Goal: Task Accomplishment & Management: Use online tool/utility

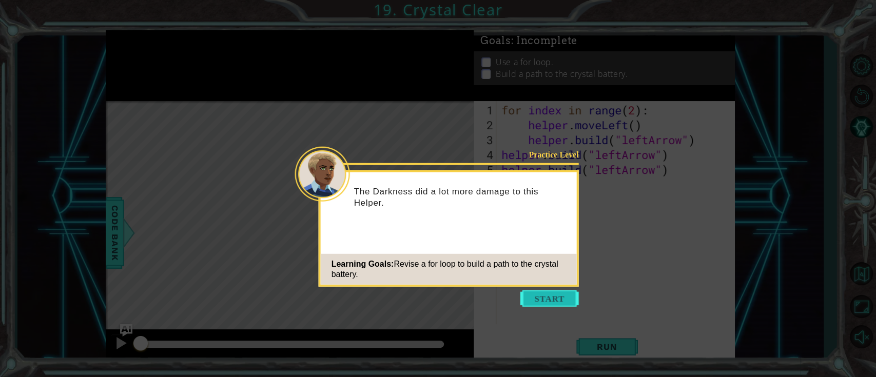
drag, startPoint x: 530, startPoint y: 290, endPoint x: 537, endPoint y: 296, distance: 9.5
click at [532, 294] on body "1 ההההההההההההההההההההההההההההההההההההההההההההההההההההההההההההההההההההההההההההה…" at bounding box center [438, 188] width 876 height 377
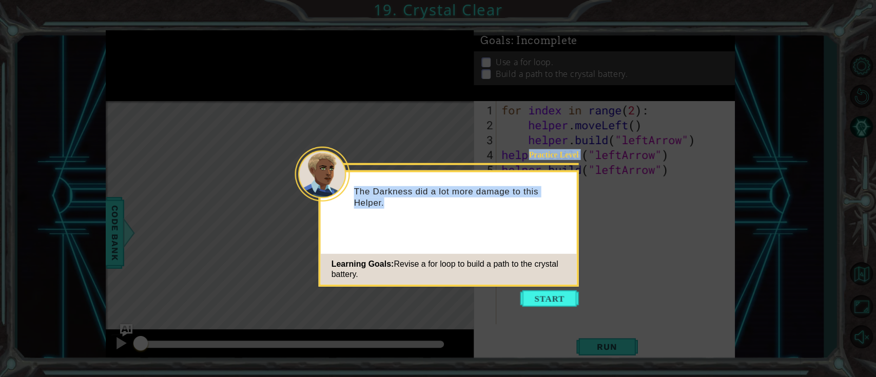
click at [538, 297] on button "Start" at bounding box center [549, 298] width 59 height 16
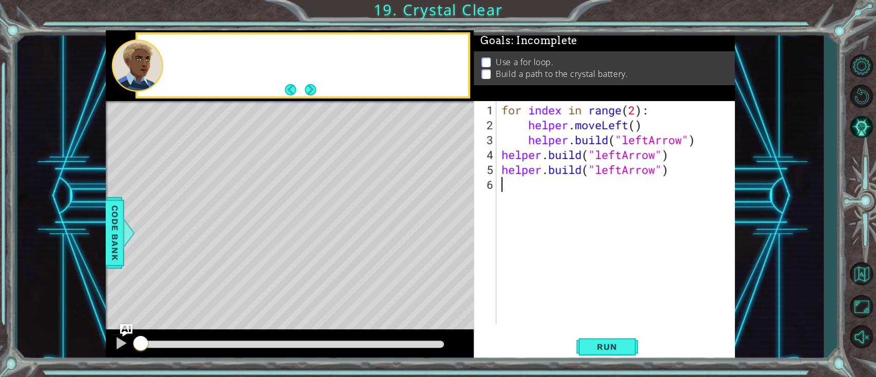
click at [540, 297] on div "for index in range ( 2 ) : helper . moveLeft ( ) helper . build ( "leftArrow" )…" at bounding box center [618, 229] width 238 height 253
click at [321, 99] on div "Take a look at the path the Helper needs to build. Then let's" at bounding box center [290, 65] width 368 height 71
click at [312, 91] on button "Next" at bounding box center [310, 89] width 11 height 11
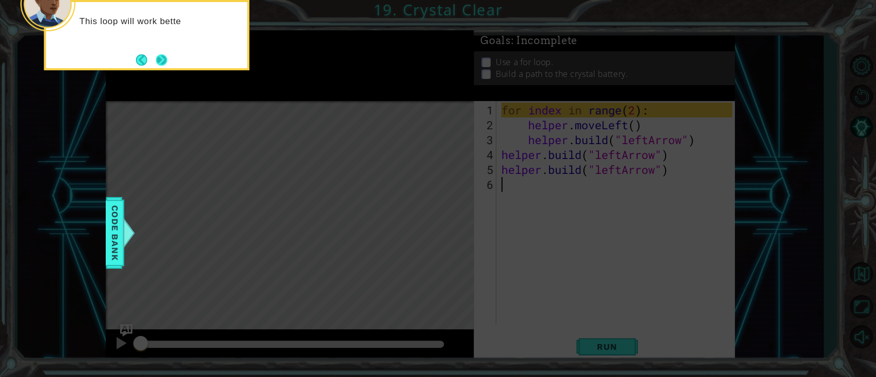
click at [167, 64] on button "Next" at bounding box center [161, 59] width 11 height 11
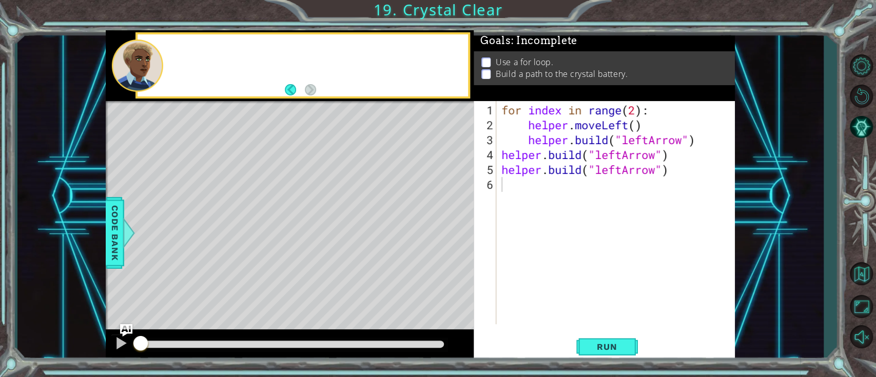
click at [168, 64] on div at bounding box center [316, 65] width 304 height 25
click at [167, 63] on div at bounding box center [316, 65] width 304 height 25
click at [609, 341] on button "Run" at bounding box center [607, 347] width 62 height 26
click at [607, 336] on button "Run" at bounding box center [607, 347] width 62 height 26
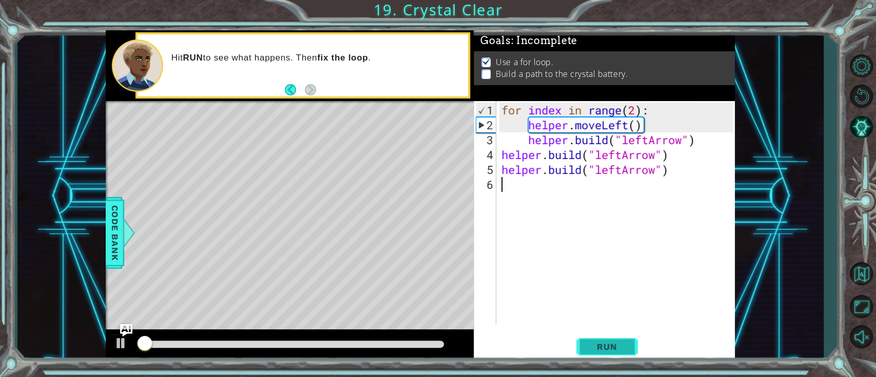
click at [617, 349] on button "Run" at bounding box center [607, 347] width 62 height 26
click at [613, 341] on button "Run" at bounding box center [607, 347] width 62 height 26
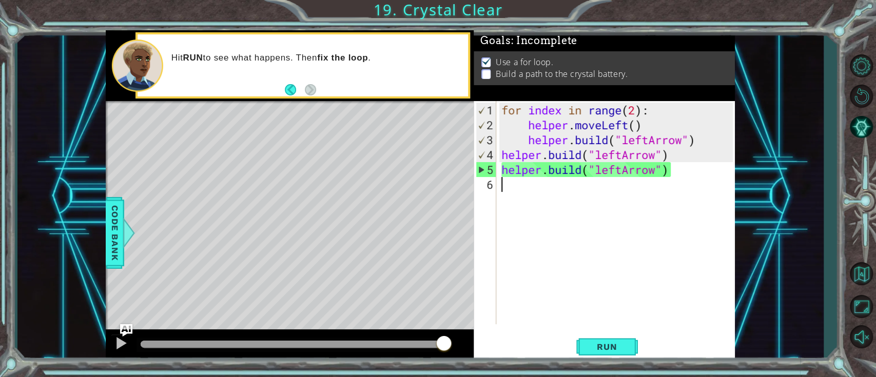
drag, startPoint x: 218, startPoint y: 343, endPoint x: 502, endPoint y: 268, distance: 293.9
click at [511, 273] on div "1 ההההההההההההההההההההההההההההההההההההההההההההההההההההההההההההההההההההההההההההה…" at bounding box center [420, 196] width 629 height 332
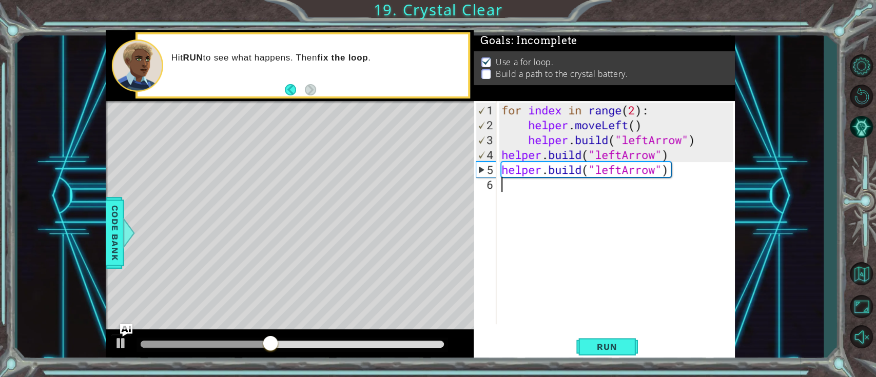
click at [532, 201] on div "for index in range ( 2 ) : helper . moveLeft ( ) helper . build ( "leftArrow" )…" at bounding box center [618, 229] width 238 height 253
click at [535, 191] on div "for index in range ( 2 ) : helper . moveLeft ( ) helper . build ( "leftArrow" )…" at bounding box center [618, 229] width 238 height 253
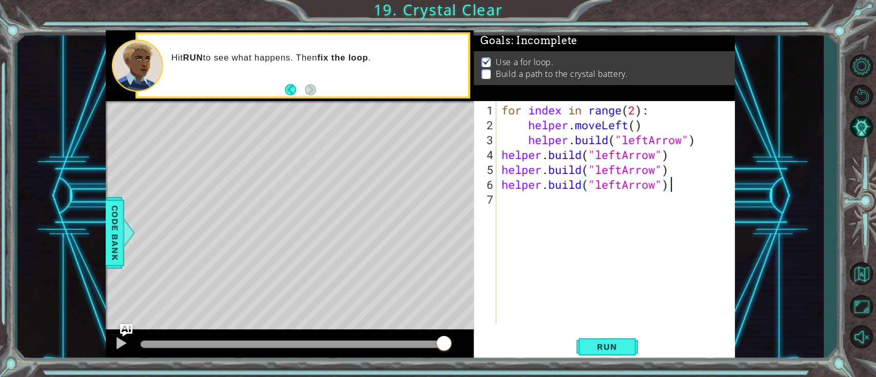
scroll to position [0, 7]
type textarea "[DOMAIN_NAME]("leftArrow")"
click at [598, 344] on span "Run" at bounding box center [607, 347] width 41 height 10
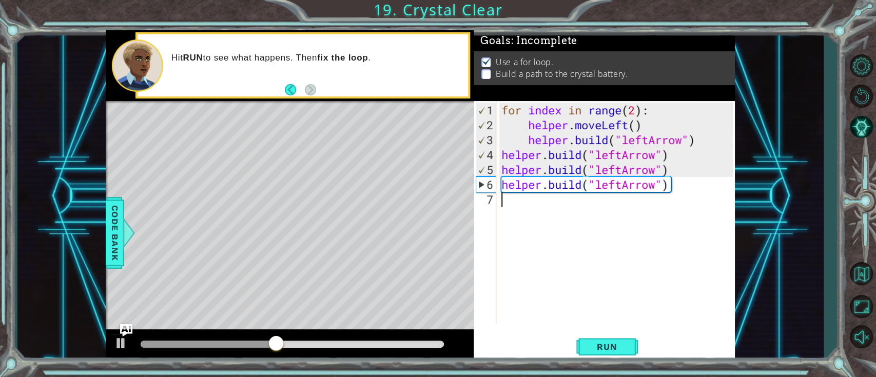
click at [555, 199] on div "for index in range ( 2 ) : helper . moveLeft ( ) helper . build ( "leftArrow" )…" at bounding box center [618, 229] width 238 height 253
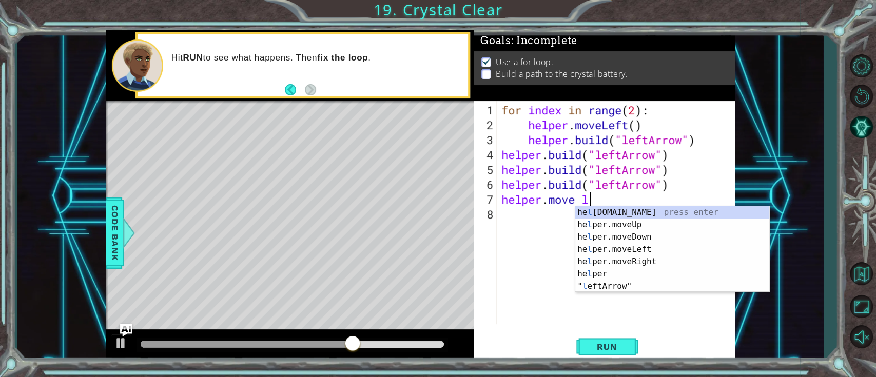
scroll to position [0, 3]
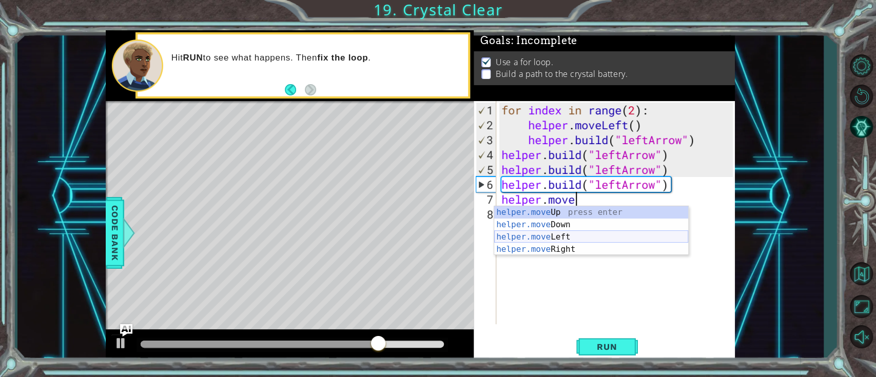
drag, startPoint x: 546, startPoint y: 240, endPoint x: 556, endPoint y: 240, distance: 9.8
click at [549, 240] on div "helper.move Up press enter helper.move Down press enter helper.move Left press …" at bounding box center [591, 243] width 194 height 74
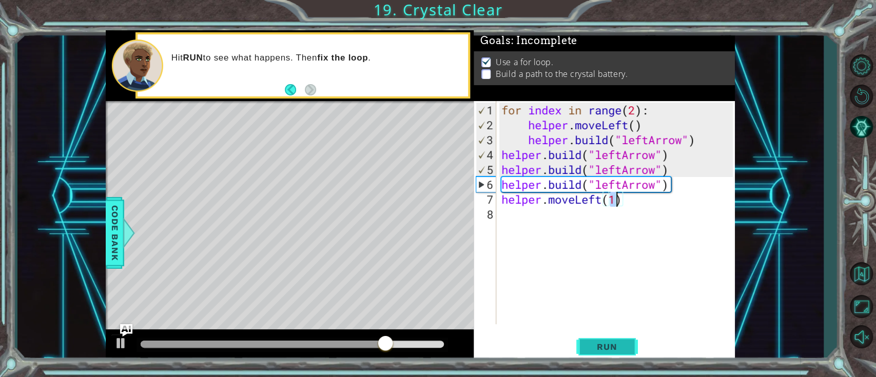
type textarea "helper.moveLeft(1)"
click at [621, 350] on span "Run" at bounding box center [607, 347] width 41 height 10
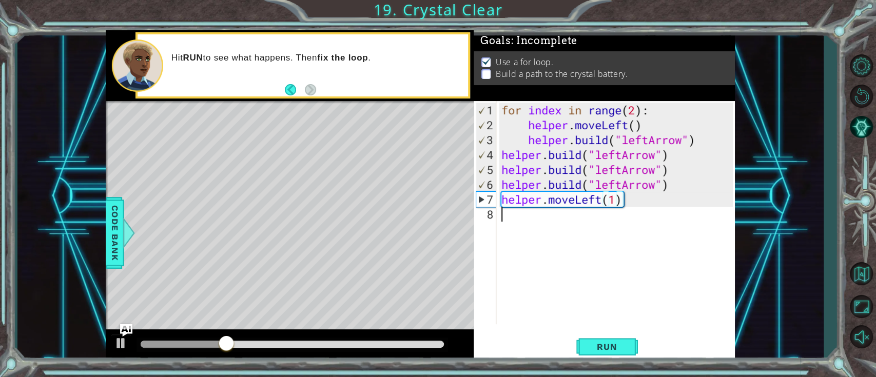
click at [591, 220] on div "for index in range ( 2 ) : helper . moveLeft ( ) helper . build ( "leftArrow" )…" at bounding box center [618, 229] width 238 height 253
click at [501, 224] on div "for index in range ( 2 ) : helper . moveLeft ( ) helper . build ( "leftArrow" )…" at bounding box center [618, 229] width 238 height 253
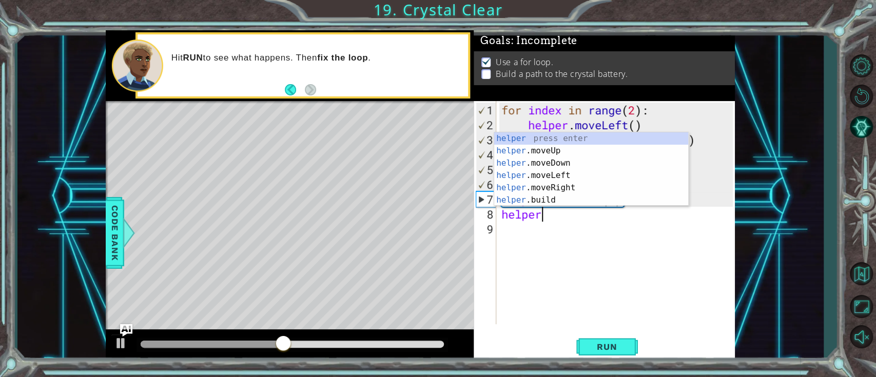
scroll to position [0, 2]
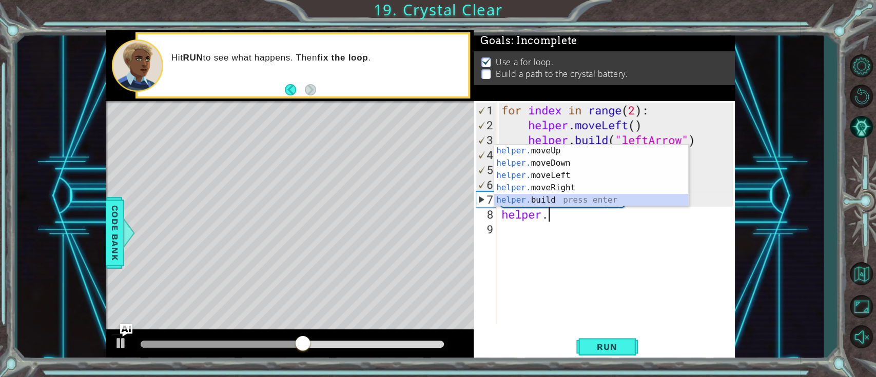
click at [539, 202] on div "helper. moveUp press enter helper. moveDown press enter helper. moveLeft press …" at bounding box center [591, 188] width 194 height 86
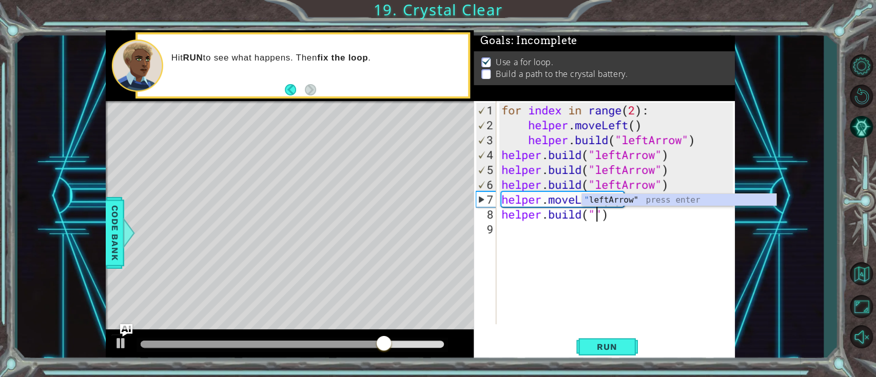
click at [684, 205] on div "" leftArrow" press enter" at bounding box center [679, 212] width 194 height 37
type textarea "[DOMAIN_NAME]("leftArrow")"
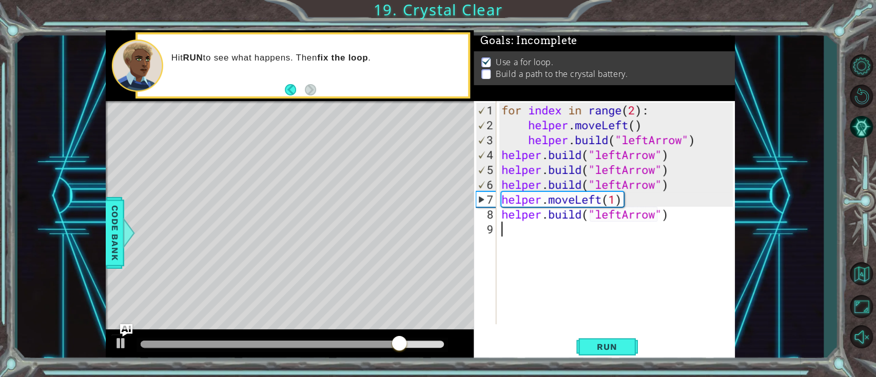
click at [564, 245] on div "for index in range ( 2 ) : helper . moveLeft ( ) helper . build ( "leftArrow" )…" at bounding box center [618, 229] width 238 height 253
drag, startPoint x: 600, startPoint y: 347, endPoint x: 591, endPoint y: 344, distance: 10.2
click at [600, 347] on span "Run" at bounding box center [607, 347] width 41 height 10
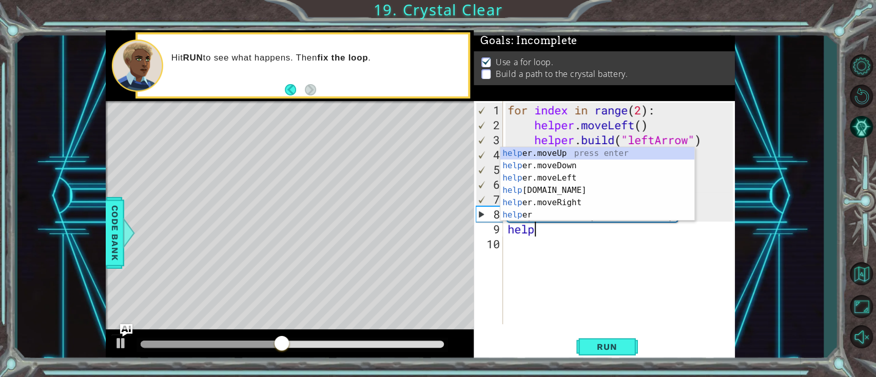
scroll to position [0, 1]
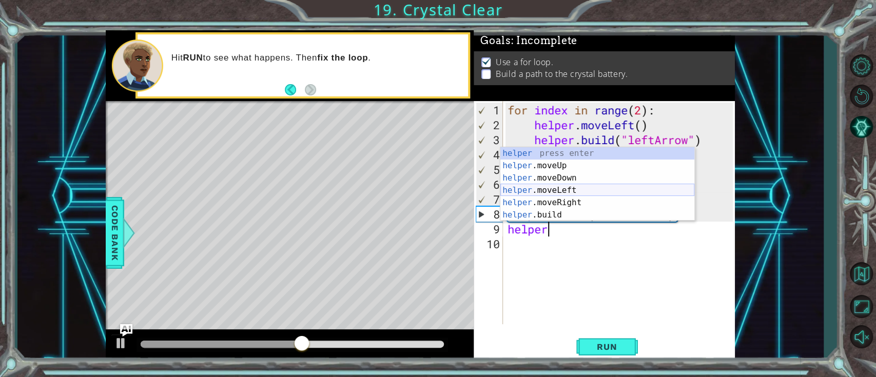
click at [607, 186] on div "helper press enter helper .moveUp press enter helper .moveDown press enter help…" at bounding box center [597, 196] width 194 height 99
type textarea "helper.moveLeft(1)"
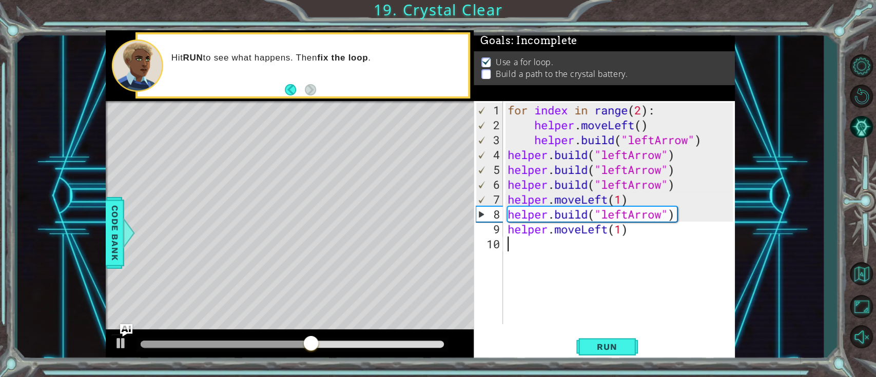
click at [579, 246] on div "for index in range ( 2 ) : helper . moveLeft ( ) helper . build ( "leftArrow" )…" at bounding box center [621, 229] width 232 height 253
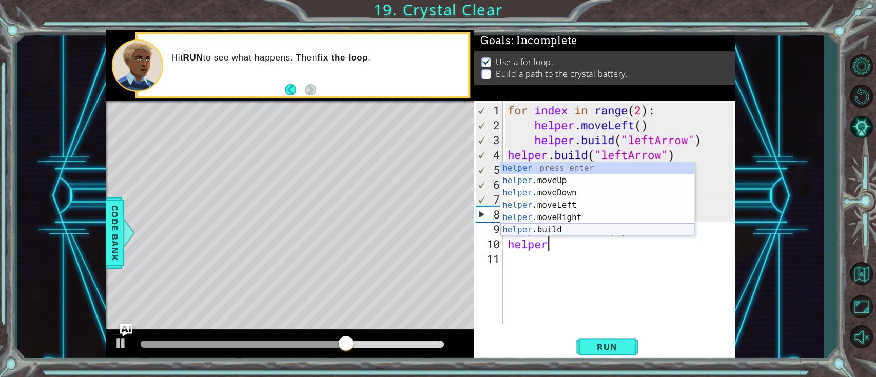
click at [591, 230] on div "helper press enter helper .moveUp press enter helper .moveDown press enter help…" at bounding box center [597, 211] width 194 height 99
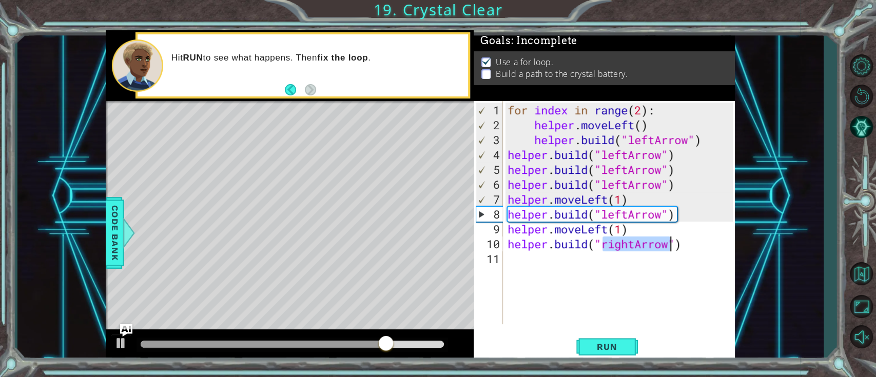
click at [635, 241] on div "for index in range ( 2 ) : helper . moveLeft ( ) helper . build ( "leftArrow" )…" at bounding box center [618, 212] width 227 height 223
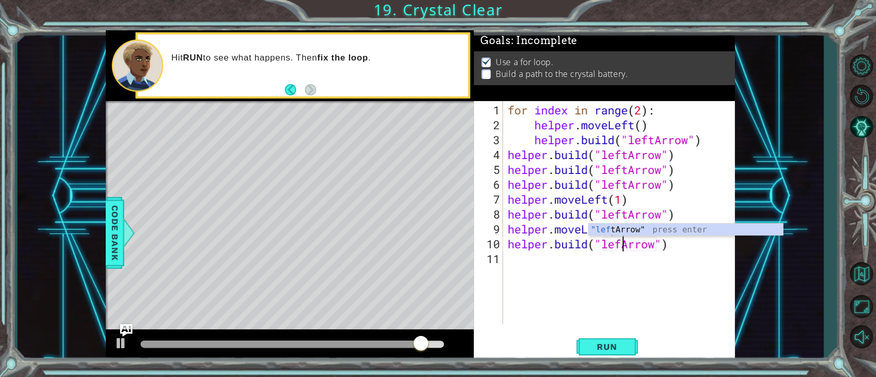
scroll to position [0, 5]
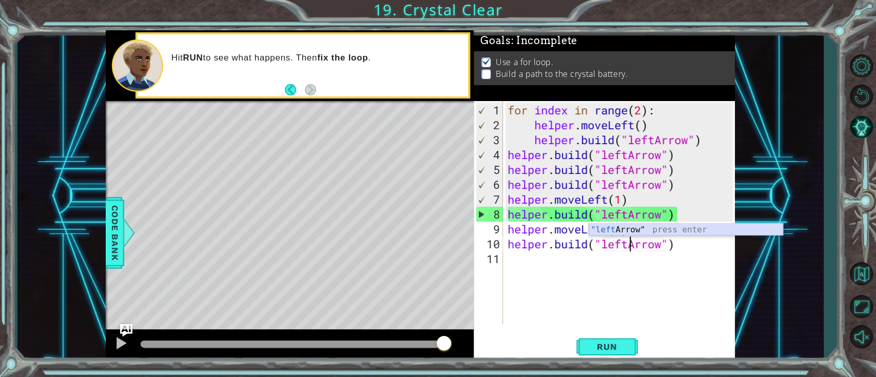
click at [639, 232] on div ""left Arrow" press enter" at bounding box center [686, 242] width 194 height 37
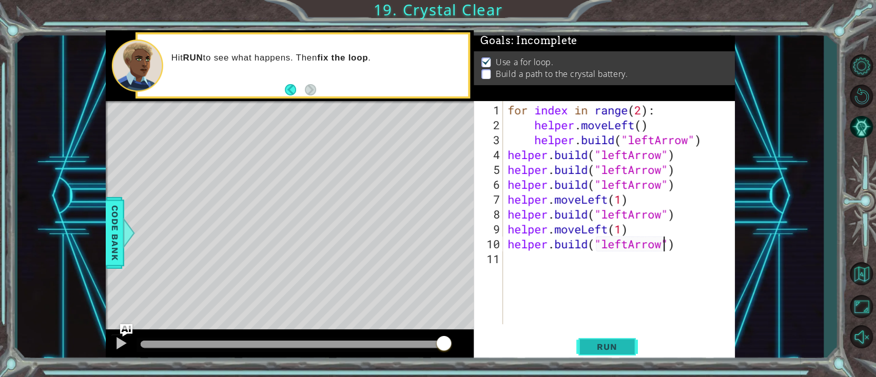
type textarea "[DOMAIN_NAME]("leftArrow")"
click at [615, 342] on span "Run" at bounding box center [607, 347] width 41 height 10
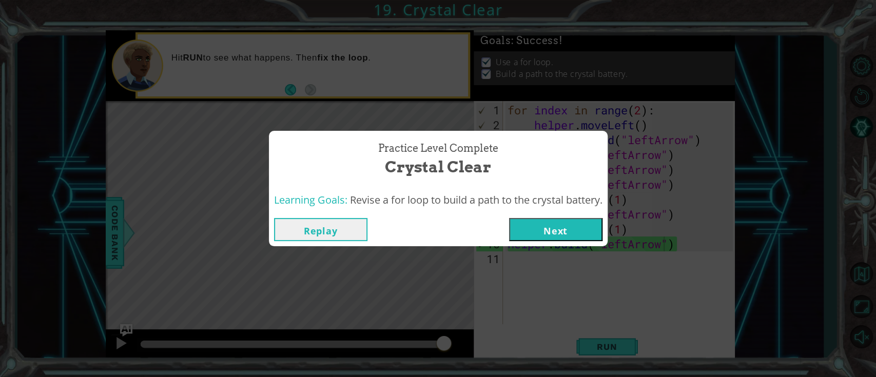
click at [534, 231] on button "Next" at bounding box center [555, 229] width 93 height 23
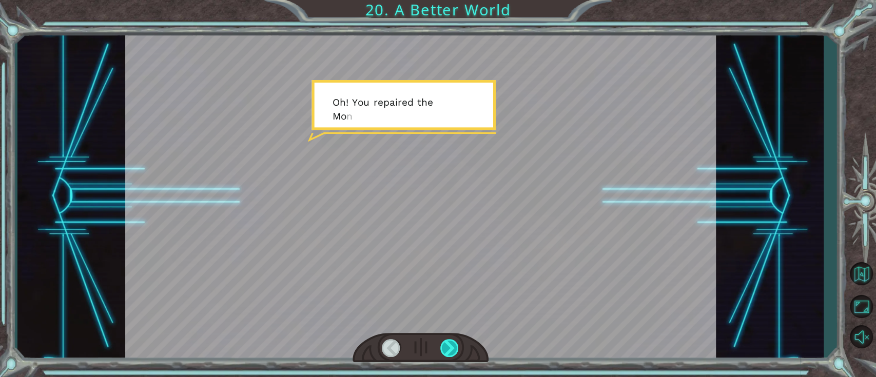
click at [452, 342] on div at bounding box center [449, 348] width 19 height 18
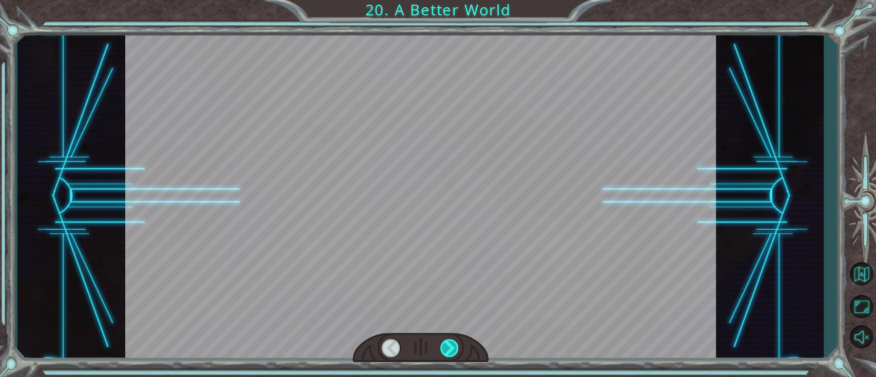
click at [452, 343] on div at bounding box center [449, 348] width 19 height 18
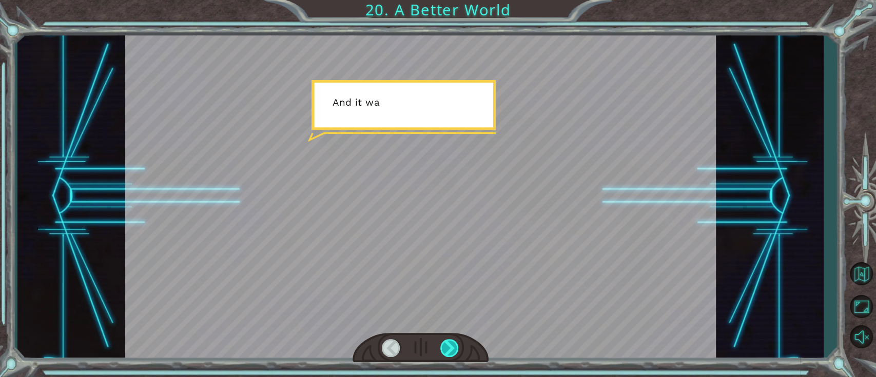
click at [452, 343] on div at bounding box center [449, 348] width 19 height 18
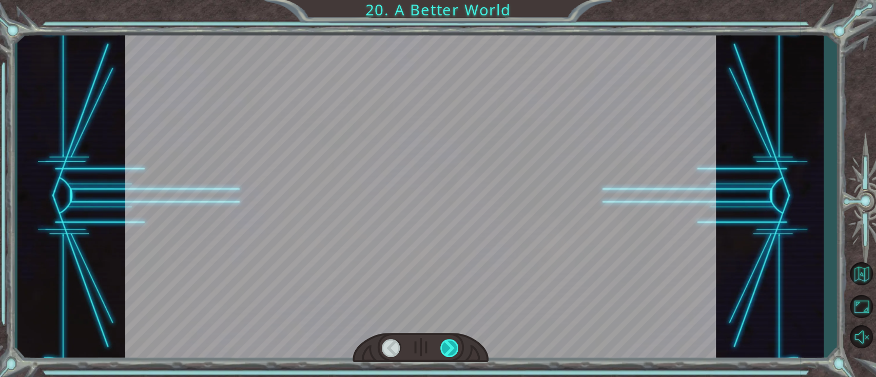
click at [452, 343] on div at bounding box center [449, 348] width 19 height 18
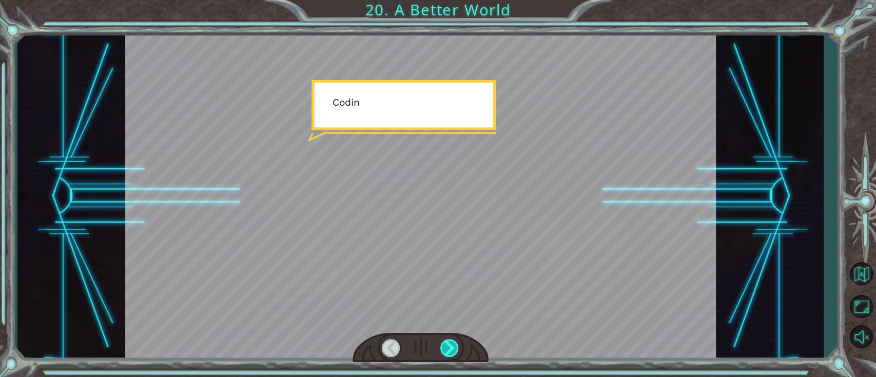
click at [452, 343] on div at bounding box center [449, 348] width 19 height 18
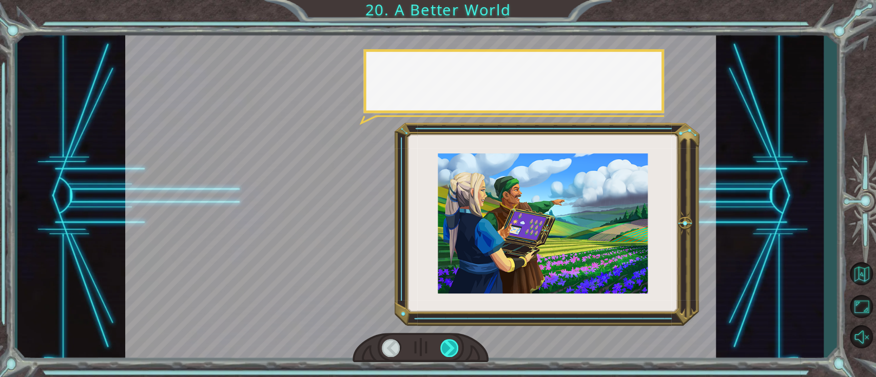
click at [454, 343] on div at bounding box center [449, 348] width 19 height 18
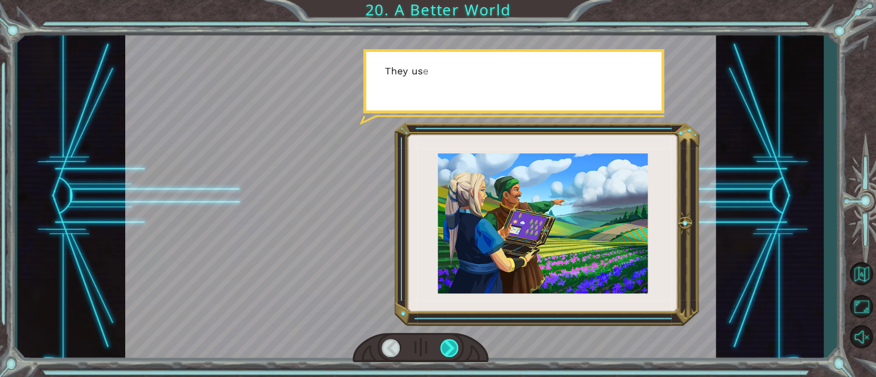
click at [454, 343] on div at bounding box center [449, 348] width 19 height 18
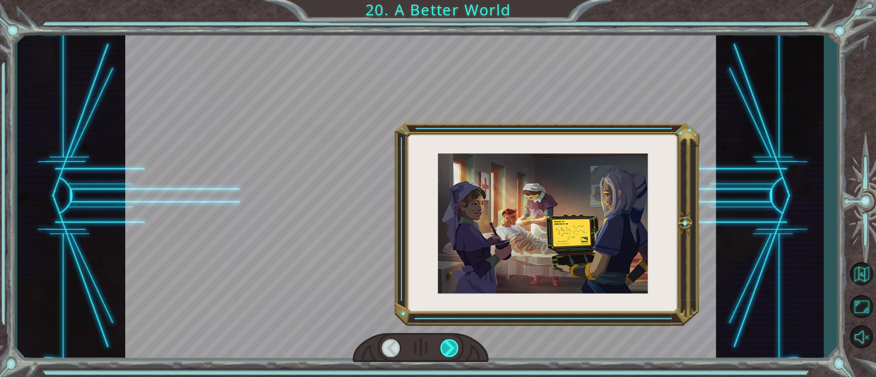
click at [455, 340] on div at bounding box center [449, 348] width 19 height 18
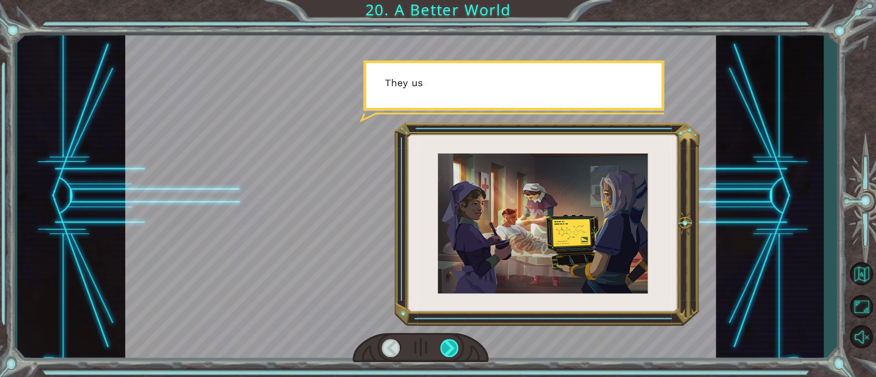
click at [455, 341] on div at bounding box center [449, 348] width 19 height 18
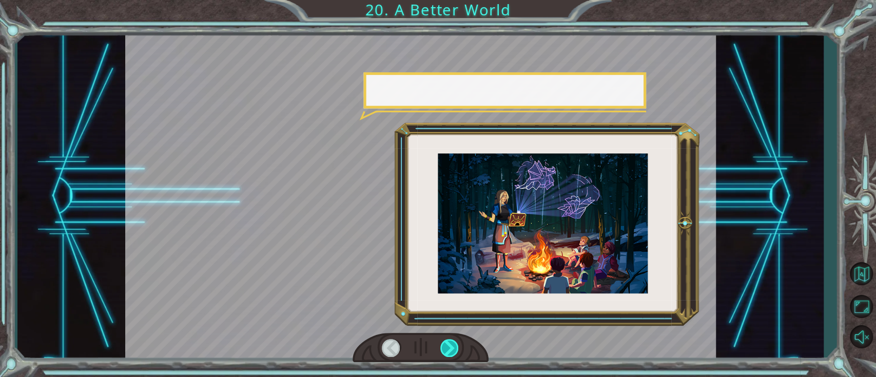
click at [455, 341] on div at bounding box center [449, 348] width 19 height 18
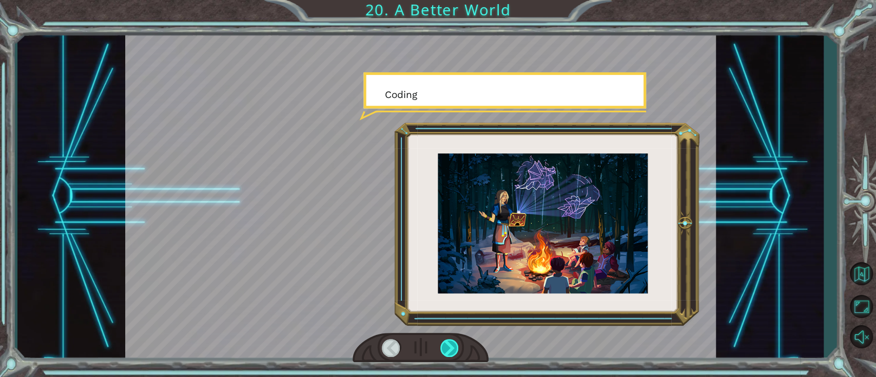
click at [455, 341] on div at bounding box center [449, 348] width 19 height 18
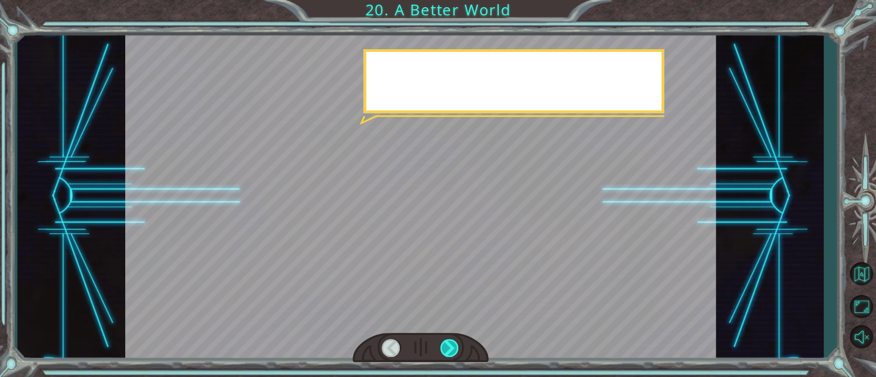
click at [455, 341] on div at bounding box center [449, 348] width 19 height 18
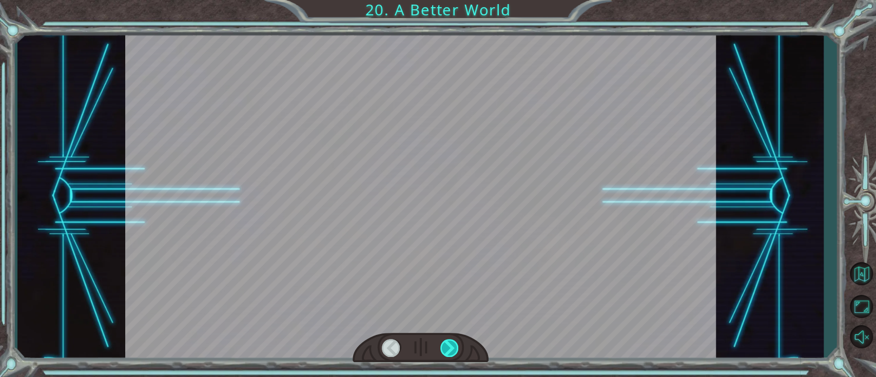
click at [455, 341] on div at bounding box center [449, 348] width 19 height 18
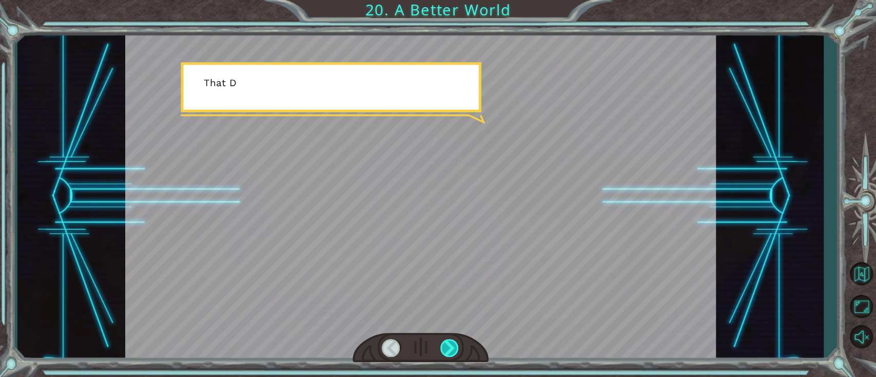
click at [455, 341] on div at bounding box center [449, 348] width 19 height 18
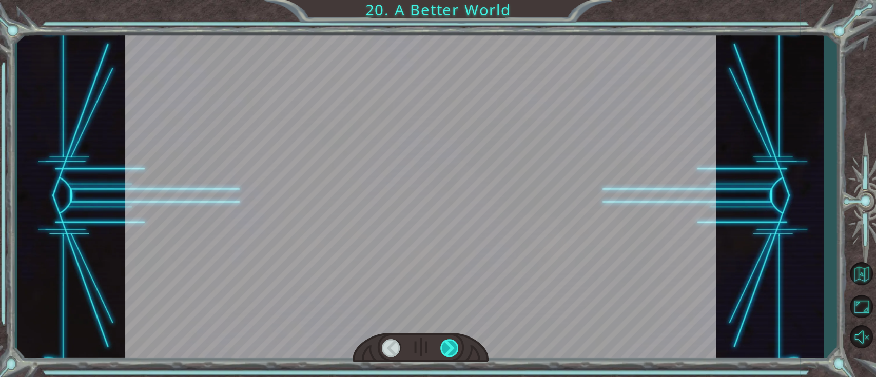
click at [455, 341] on div at bounding box center [449, 348] width 19 height 18
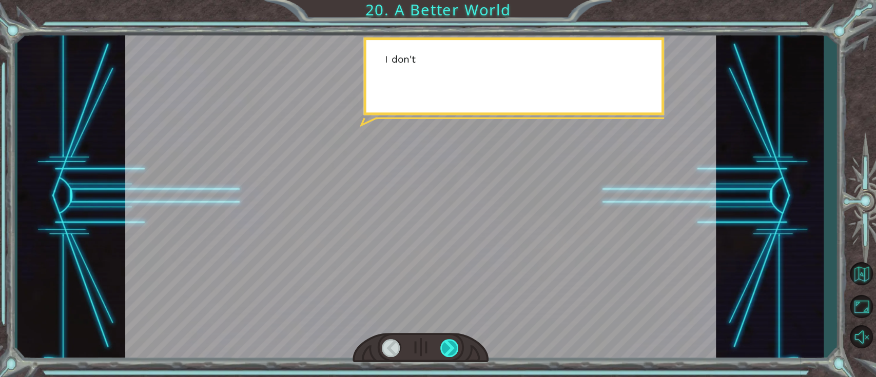
click at [455, 341] on div at bounding box center [449, 348] width 19 height 18
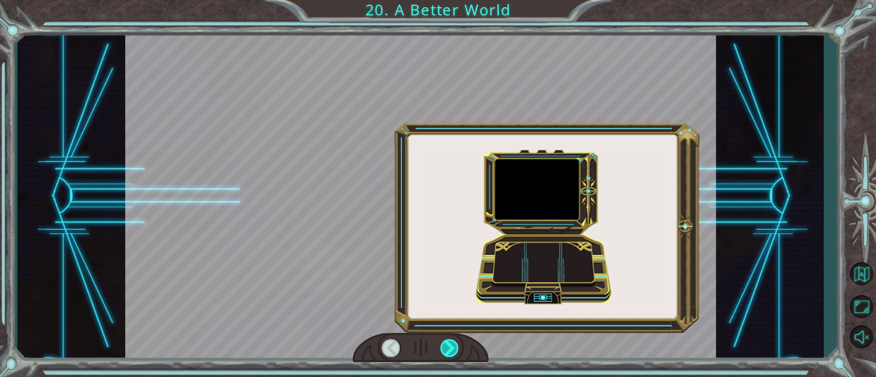
click at [455, 341] on div at bounding box center [449, 348] width 19 height 18
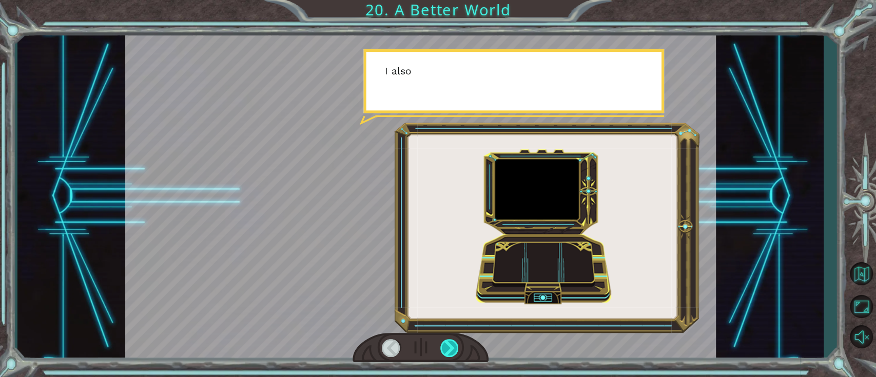
click at [455, 341] on div at bounding box center [449, 348] width 19 height 18
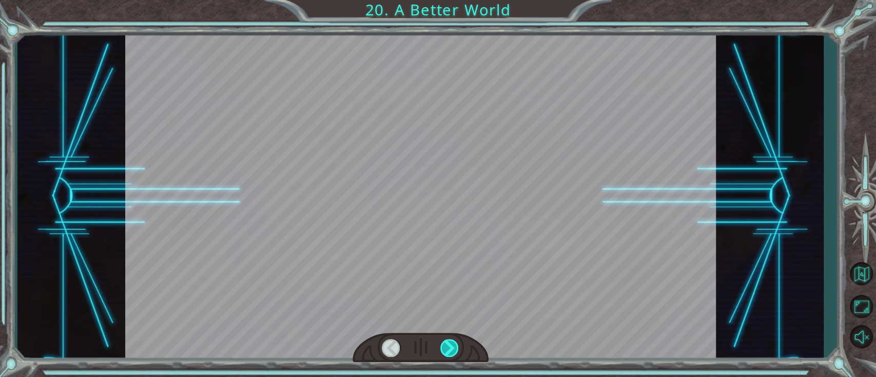
click at [455, 341] on div at bounding box center [449, 348] width 19 height 18
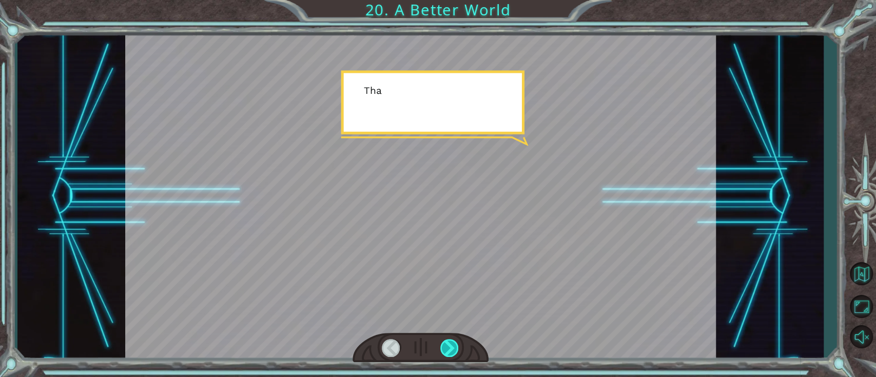
click at [455, 341] on div at bounding box center [449, 348] width 19 height 18
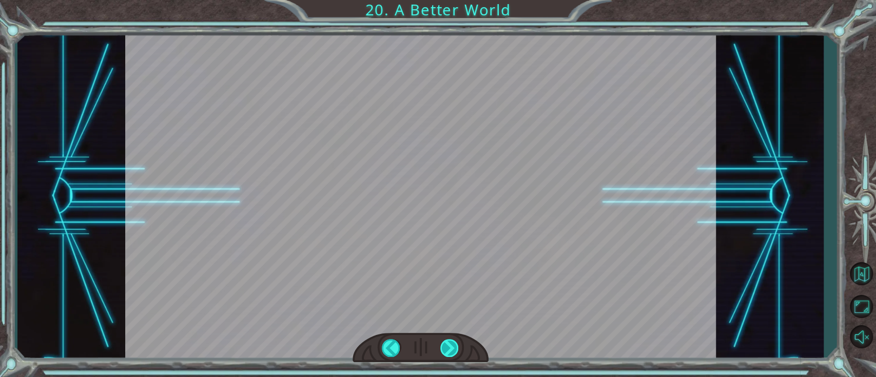
click at [455, 0] on div "O h ! Y o u r e p a i r e d t h e M o n o l i t h ! G r e a t j o b ! A n d i t…" at bounding box center [438, 0] width 876 height 0
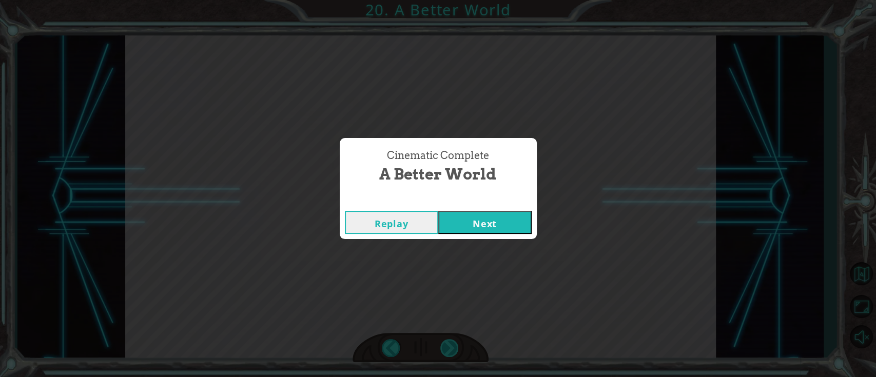
click at [455, 341] on div "Cinematic Complete A Better World Replay Next" at bounding box center [438, 188] width 876 height 377
click at [477, 232] on button "Next" at bounding box center [484, 222] width 93 height 23
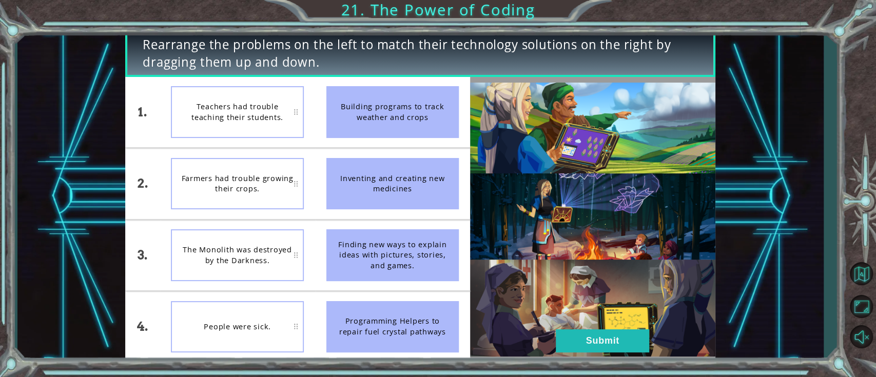
drag, startPoint x: 350, startPoint y: 112, endPoint x: 264, endPoint y: 101, distance: 87.5
click at [299, 114] on div "1. 2. 3. 4. Teachers had trouble teaching their students. Farmers had trouble g…" at bounding box center [297, 219] width 345 height 285
drag, startPoint x: 389, startPoint y: 259, endPoint x: 390, endPoint y: 230, distance: 29.3
click at [392, 235] on div "Finding new ways to explain ideas with pictures, stories, and games." at bounding box center [392, 254] width 132 height 51
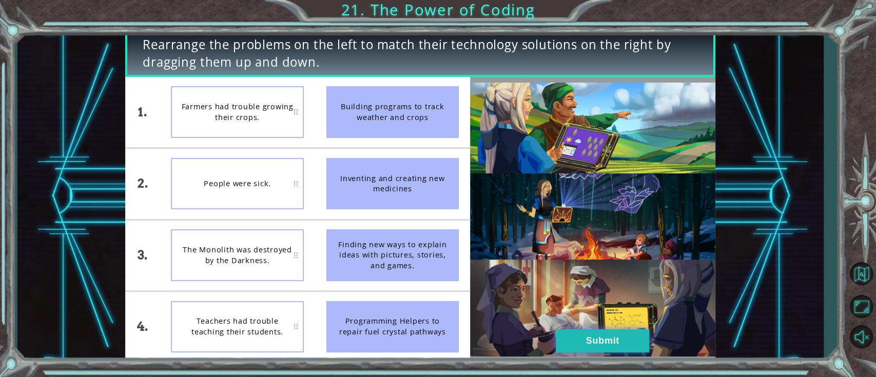
click at [599, 337] on button "Submit" at bounding box center [602, 340] width 93 height 23
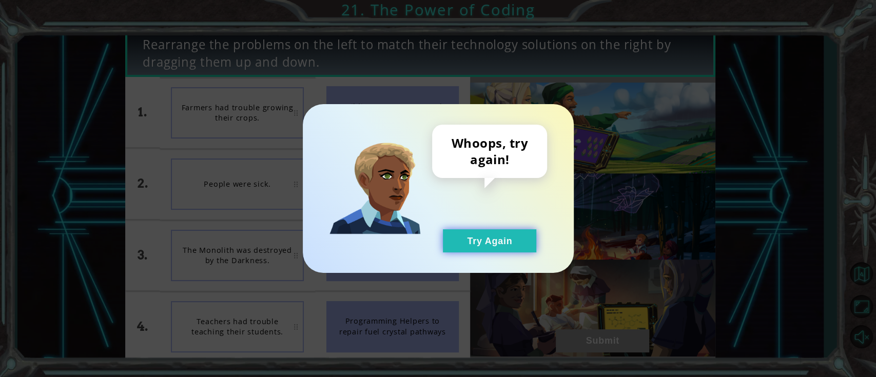
click at [518, 245] on button "Try Again" at bounding box center [489, 240] width 93 height 23
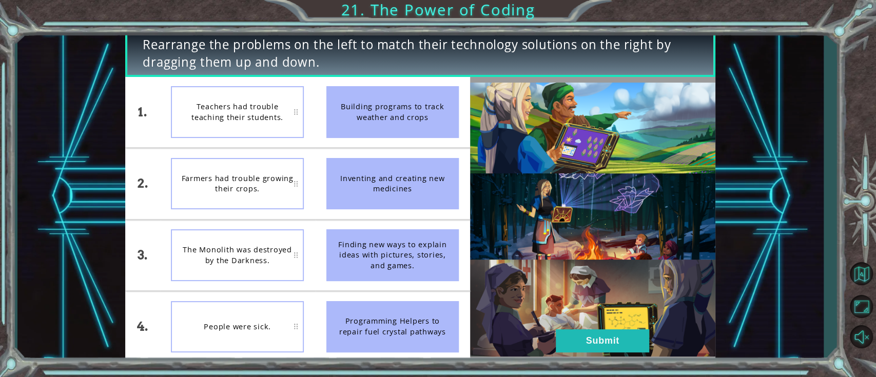
drag, startPoint x: 368, startPoint y: 252, endPoint x: 378, endPoint y: 306, distance: 54.3
click at [378, 306] on ul "Building programs to track weather and crops Inventing and creating new medicin…" at bounding box center [392, 219] width 155 height 285
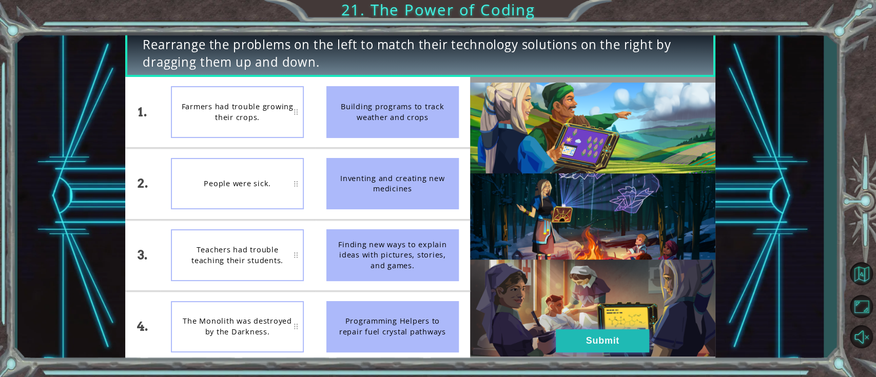
click at [562, 336] on button "Submit" at bounding box center [602, 340] width 93 height 23
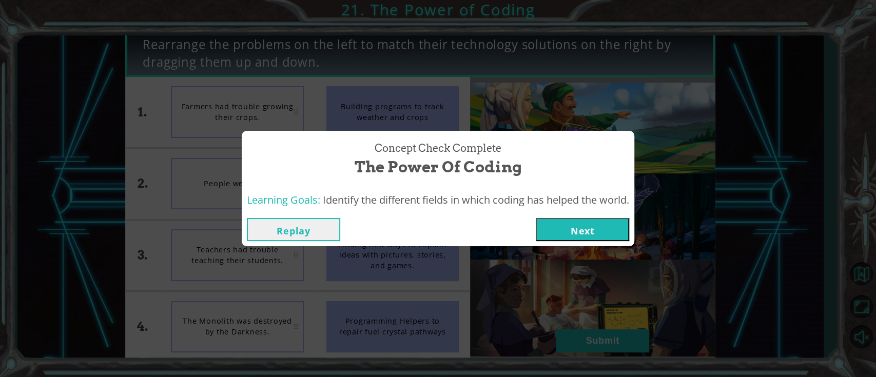
click at [587, 228] on button "Next" at bounding box center [582, 229] width 93 height 23
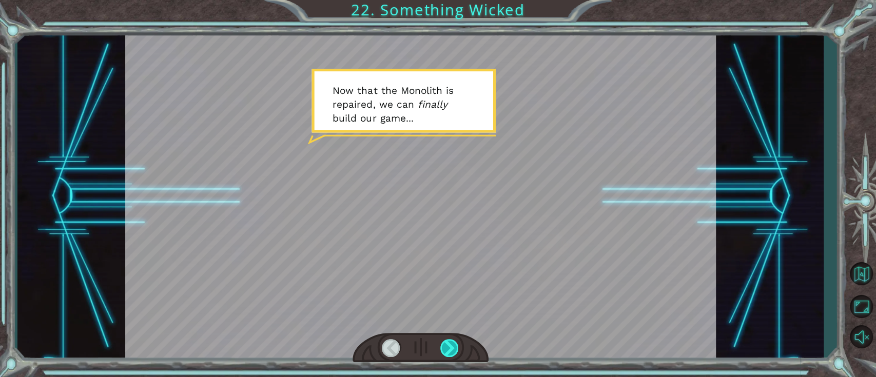
click at [455, 349] on div at bounding box center [449, 348] width 19 height 18
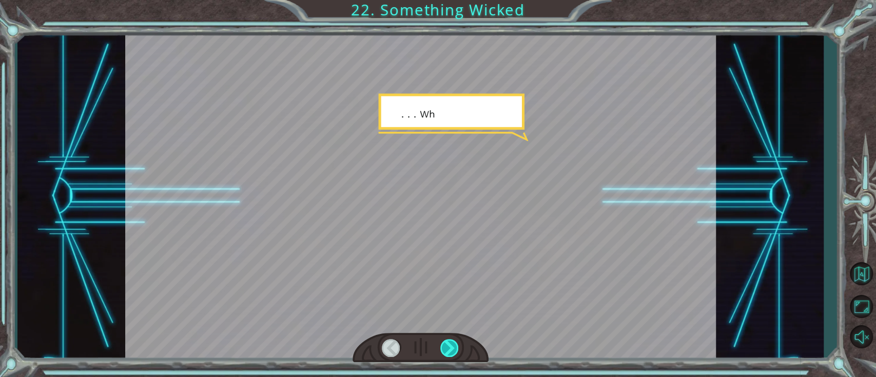
click at [454, 349] on div at bounding box center [449, 348] width 19 height 18
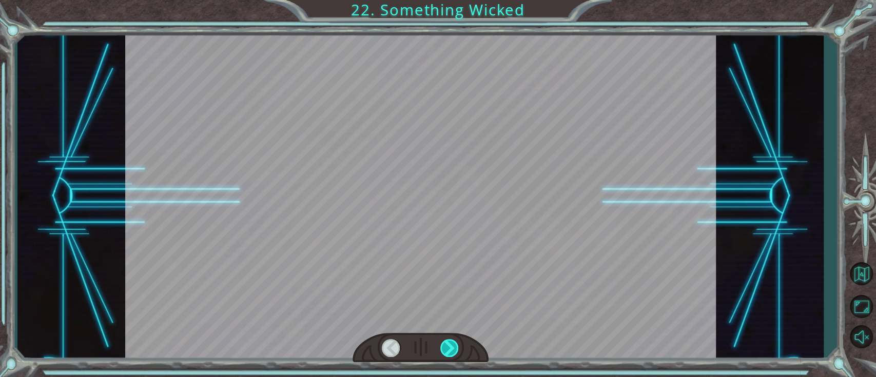
click at [454, 349] on div at bounding box center [449, 348] width 19 height 18
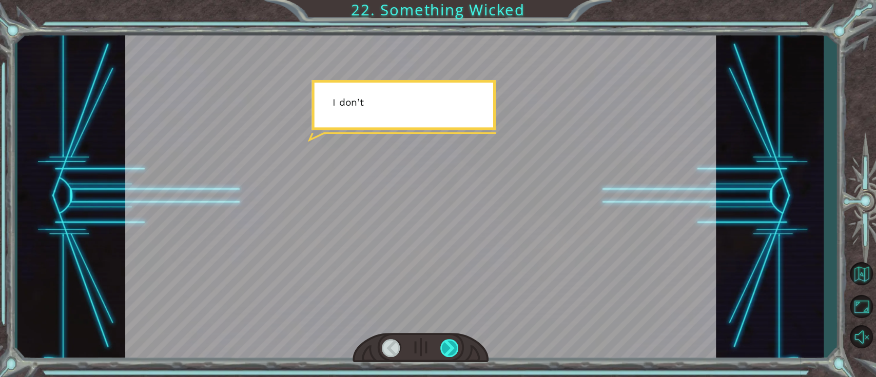
click at [454, 349] on div at bounding box center [449, 348] width 19 height 18
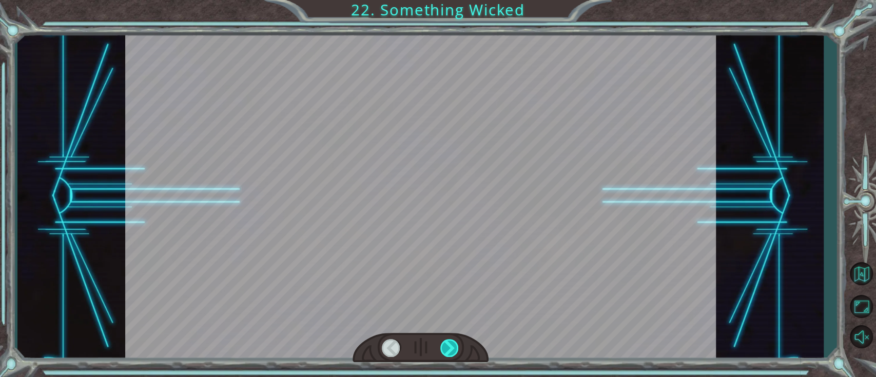
click at [454, 349] on div at bounding box center [449, 348] width 19 height 18
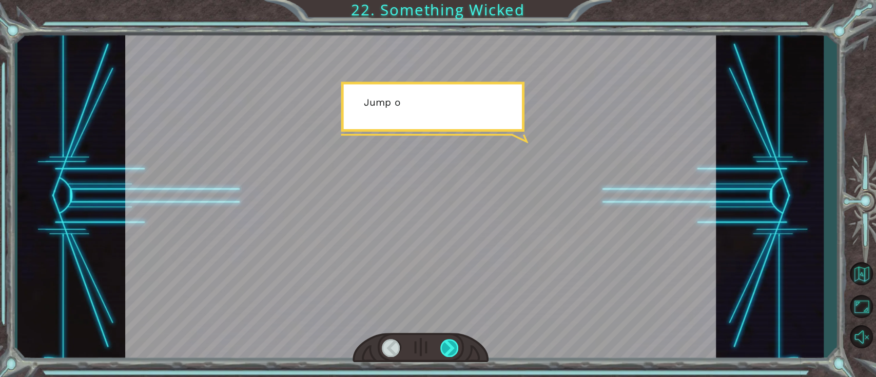
click at [454, 349] on div at bounding box center [449, 348] width 19 height 18
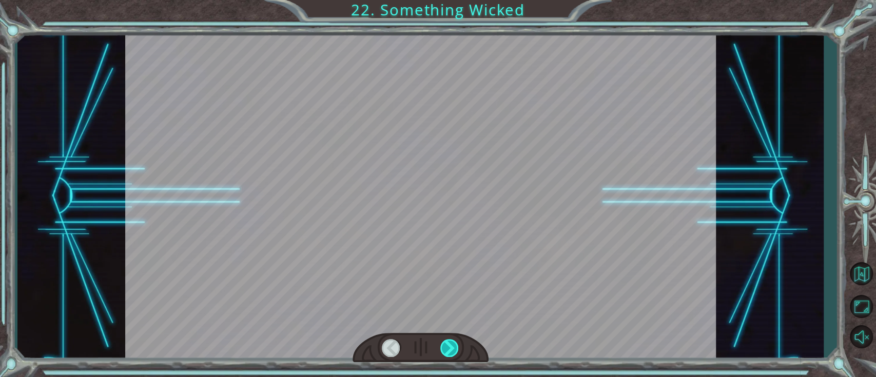
click at [454, 349] on div at bounding box center [449, 348] width 19 height 18
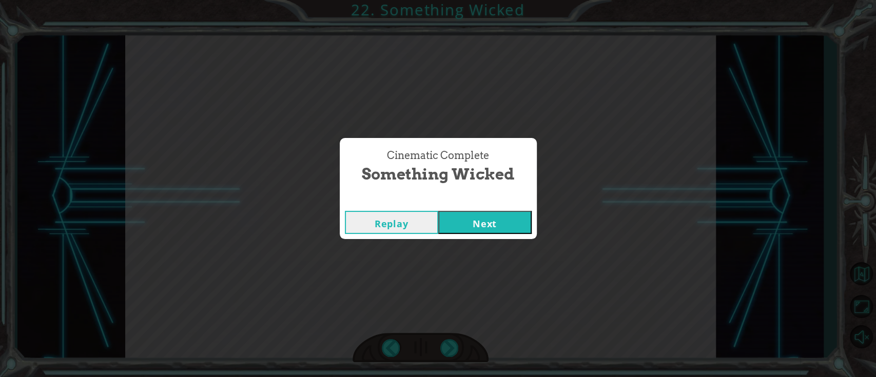
click at [496, 213] on button "Next" at bounding box center [484, 222] width 93 height 23
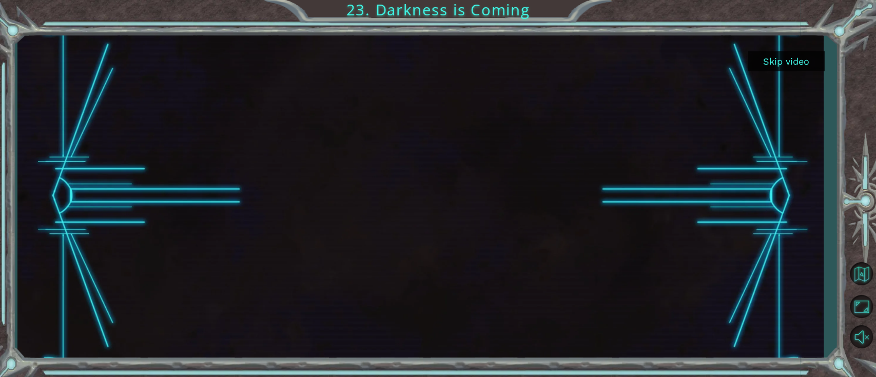
click at [785, 68] on button "Skip video" at bounding box center [786, 61] width 77 height 20
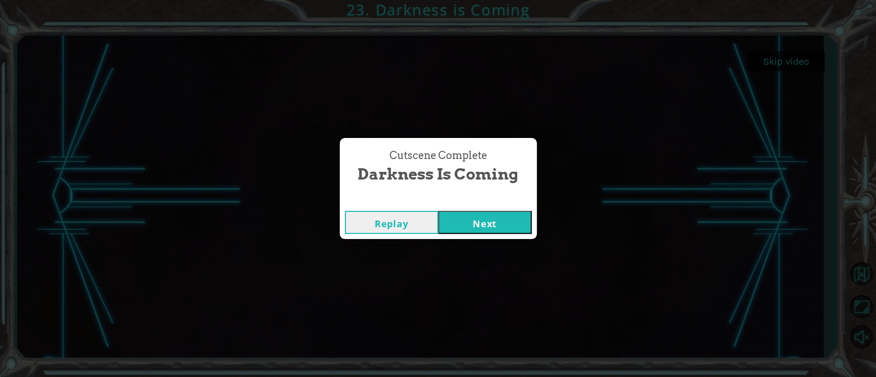
click at [467, 223] on button "Next" at bounding box center [484, 222] width 93 height 23
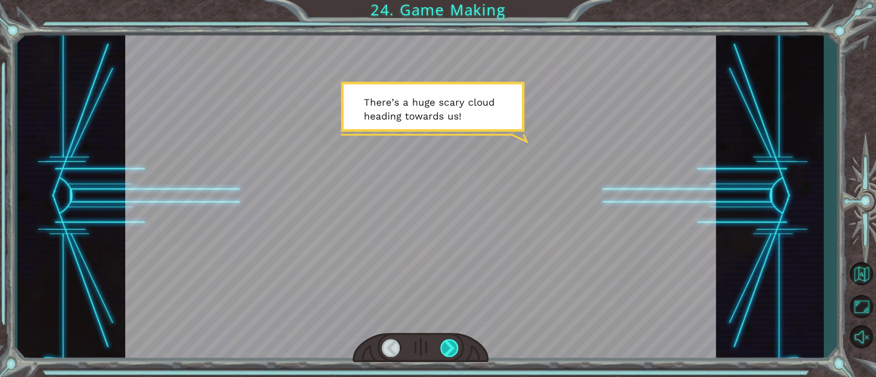
click at [441, 351] on div at bounding box center [421, 348] width 136 height 30
click at [444, 349] on div at bounding box center [449, 348] width 19 height 18
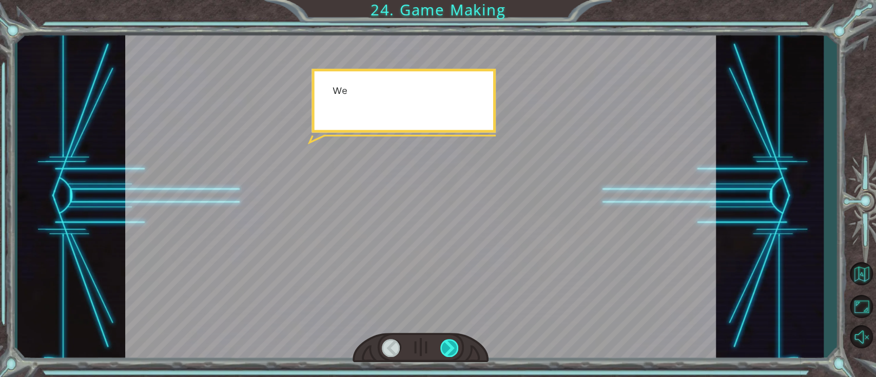
click at [446, 350] on div at bounding box center [449, 348] width 19 height 18
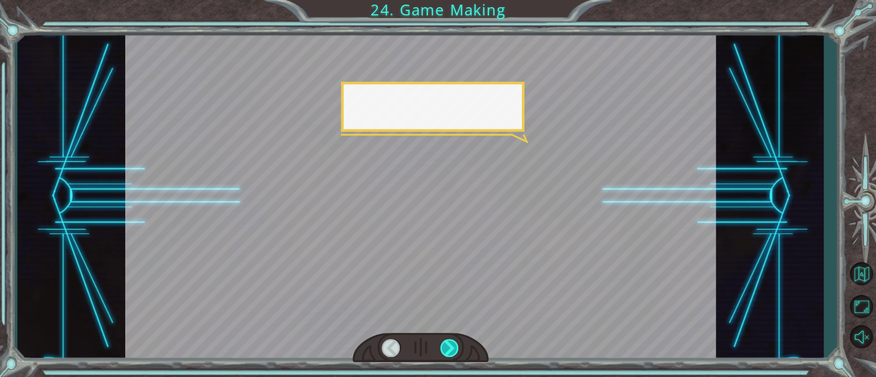
click at [446, 350] on div at bounding box center [449, 348] width 19 height 18
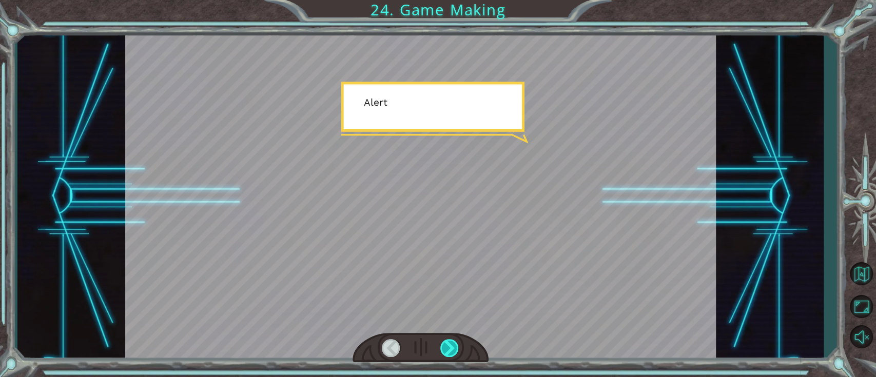
click at [444, 350] on div at bounding box center [449, 348] width 19 height 18
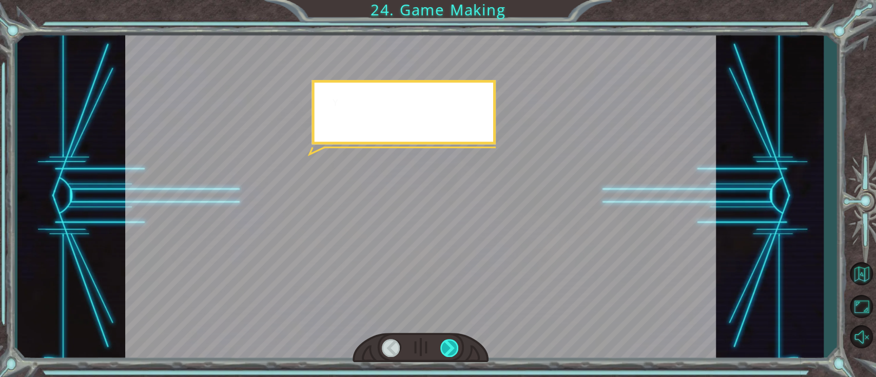
click at [444, 350] on div at bounding box center [449, 348] width 19 height 18
click at [444, 349] on div at bounding box center [449, 348] width 19 height 18
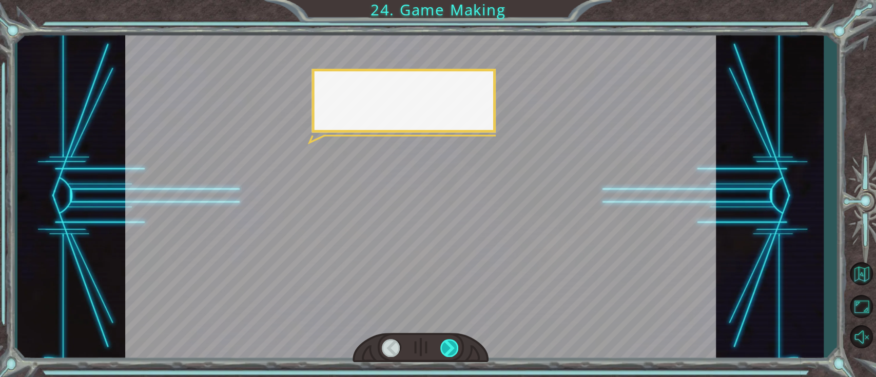
click at [444, 348] on div at bounding box center [449, 348] width 19 height 18
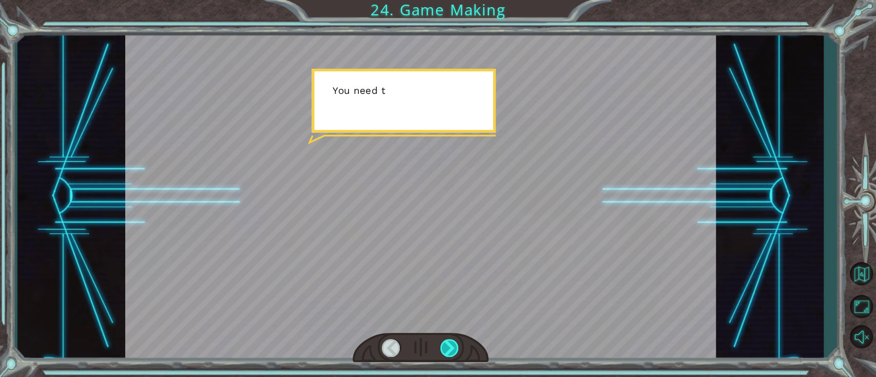
click at [444, 347] on div at bounding box center [449, 348] width 19 height 18
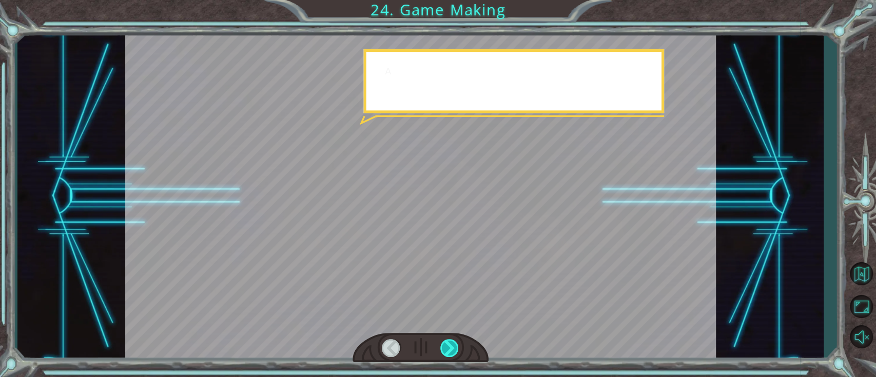
click at [443, 343] on div at bounding box center [449, 348] width 19 height 18
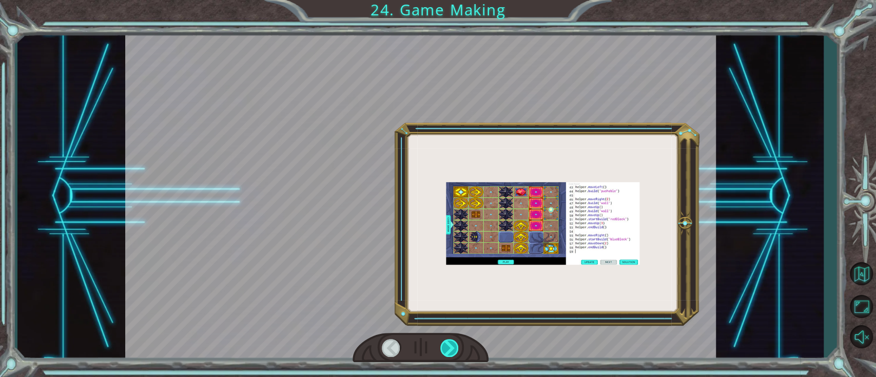
click at [443, 343] on div at bounding box center [449, 348] width 19 height 18
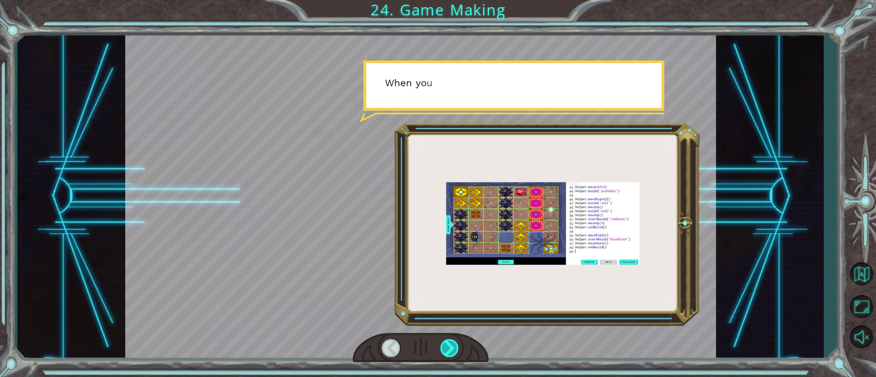
click at [443, 342] on div at bounding box center [449, 348] width 19 height 18
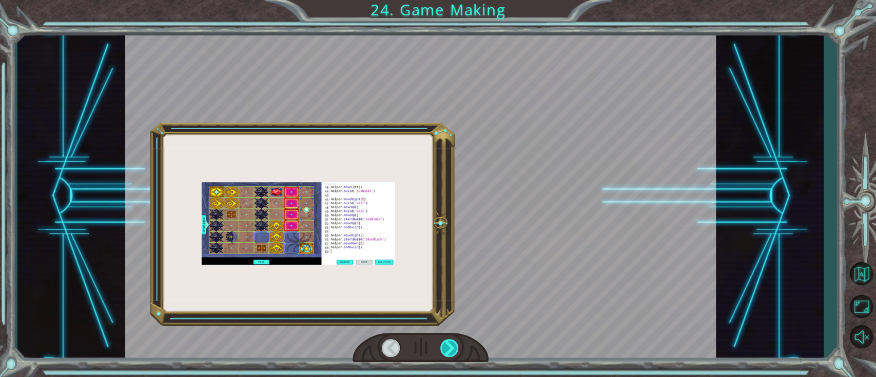
click at [443, 342] on div at bounding box center [449, 348] width 19 height 18
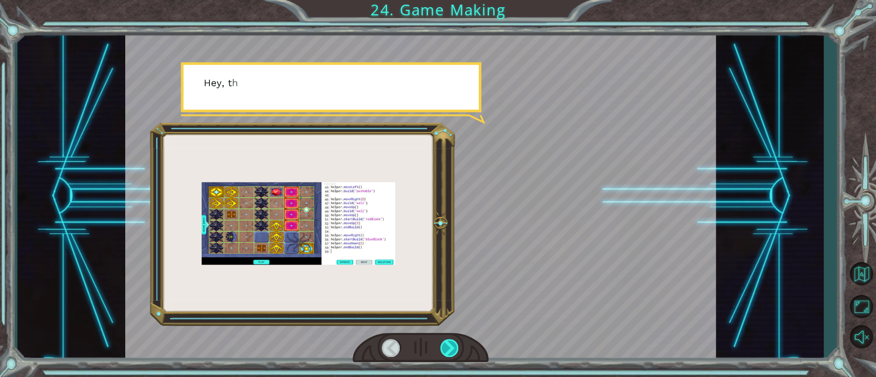
click at [445, 340] on div at bounding box center [449, 348] width 19 height 18
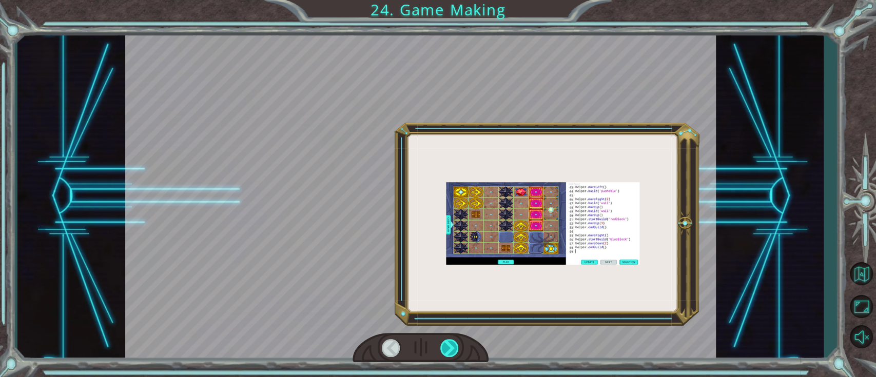
click at [445, 341] on div at bounding box center [449, 348] width 19 height 18
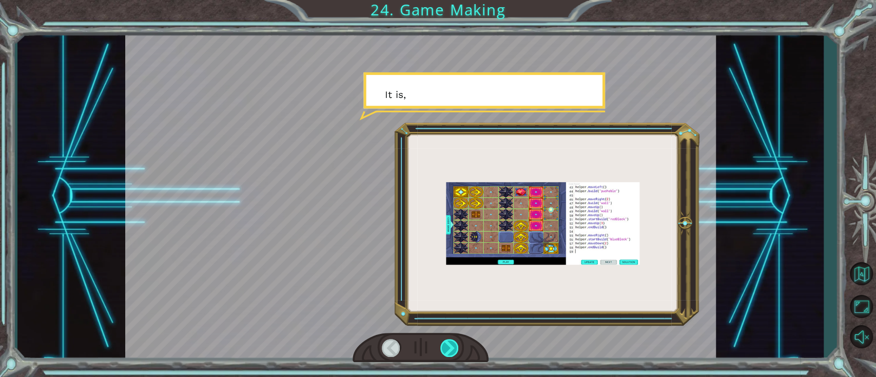
click at [445, 341] on div at bounding box center [449, 348] width 19 height 18
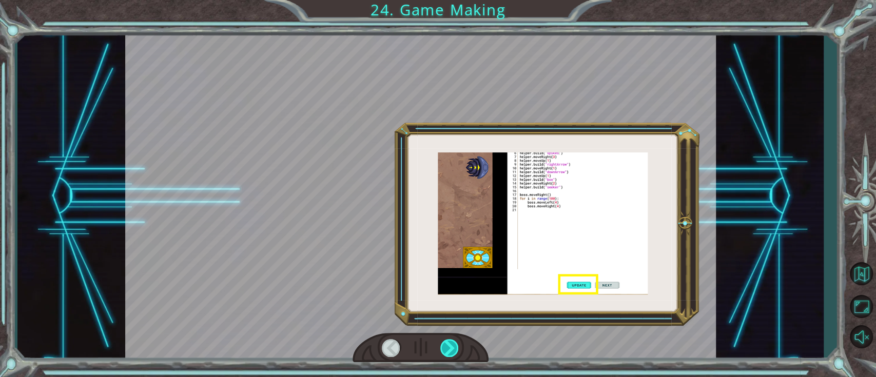
click at [445, 340] on div at bounding box center [449, 348] width 19 height 18
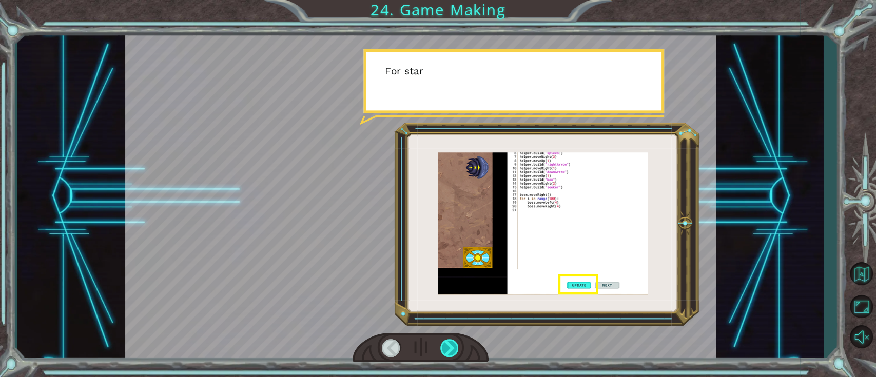
click at [445, 340] on div at bounding box center [449, 348] width 19 height 18
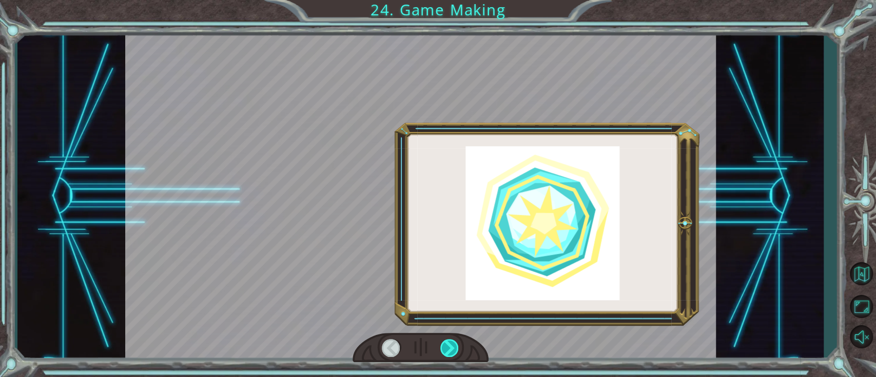
click at [445, 339] on div at bounding box center [449, 348] width 19 height 18
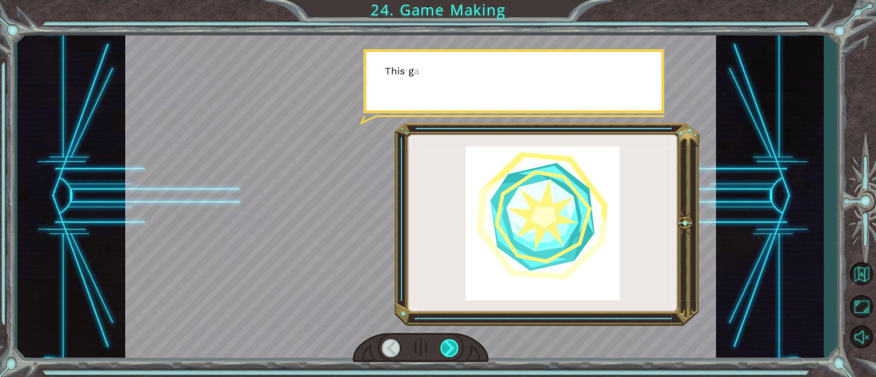
click at [445, 339] on div at bounding box center [449, 348] width 19 height 18
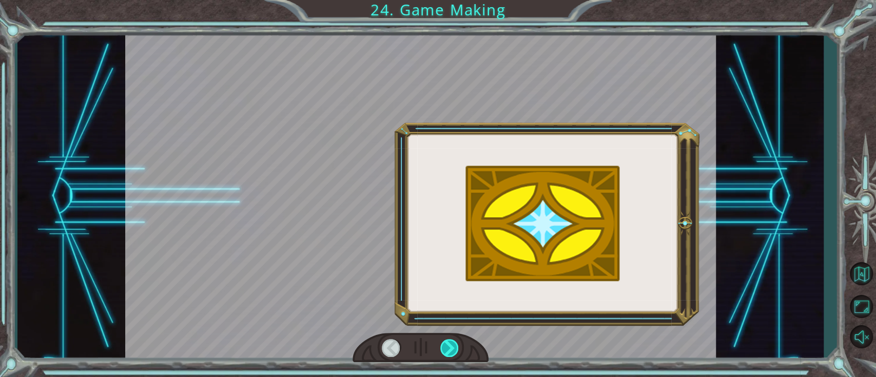
click at [445, 339] on div at bounding box center [449, 348] width 19 height 18
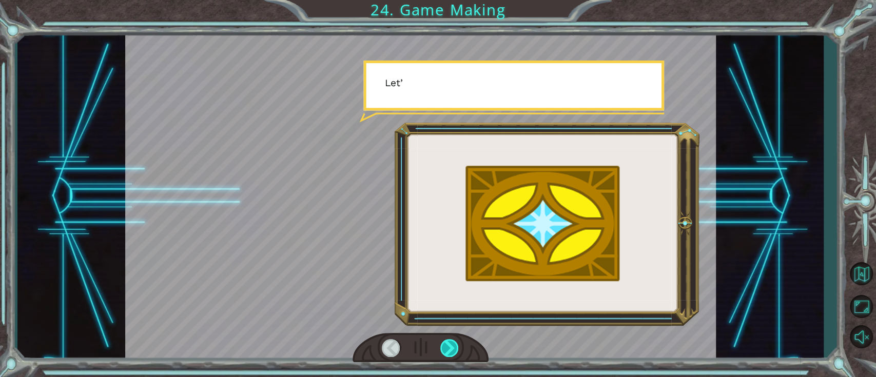
click at [445, 339] on div at bounding box center [449, 348] width 19 height 18
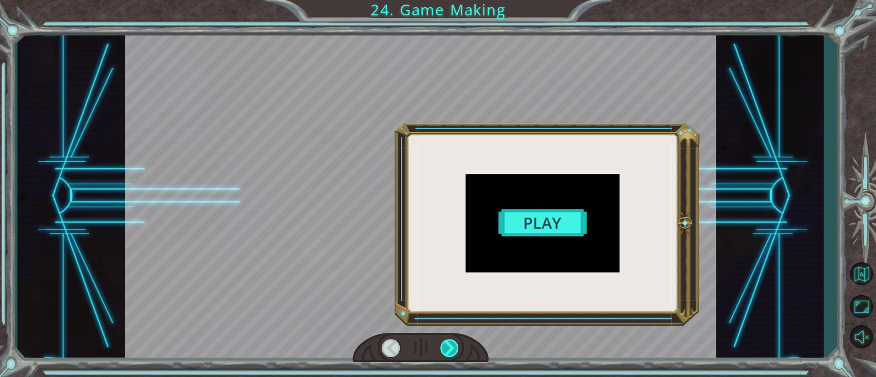
click at [445, 340] on div at bounding box center [449, 348] width 19 height 18
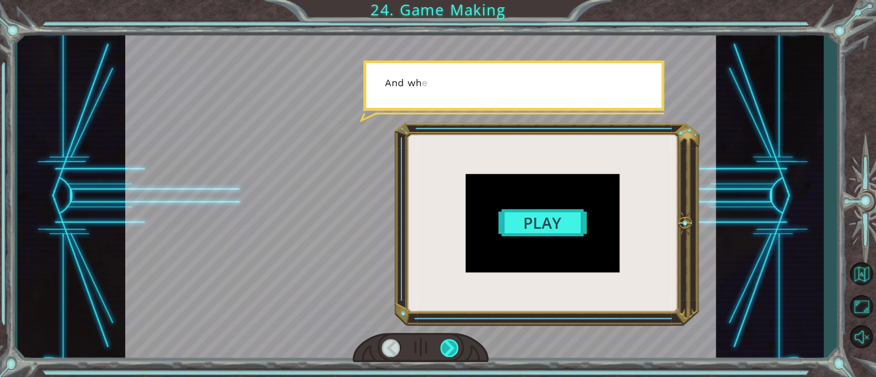
click at [445, 340] on div at bounding box center [449, 348] width 19 height 18
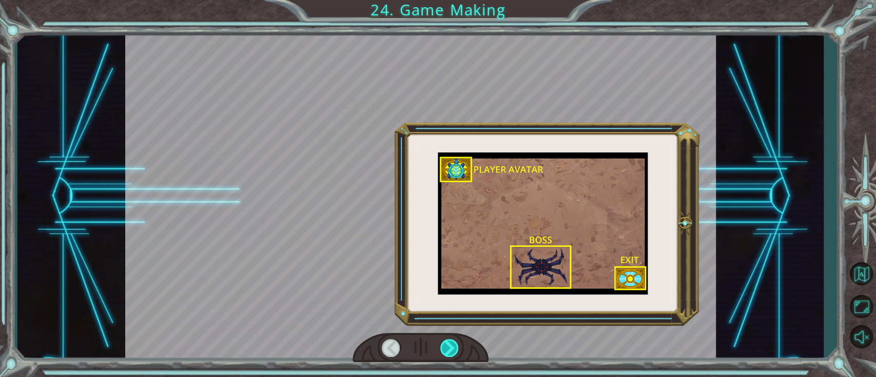
click at [445, 340] on div at bounding box center [449, 348] width 19 height 18
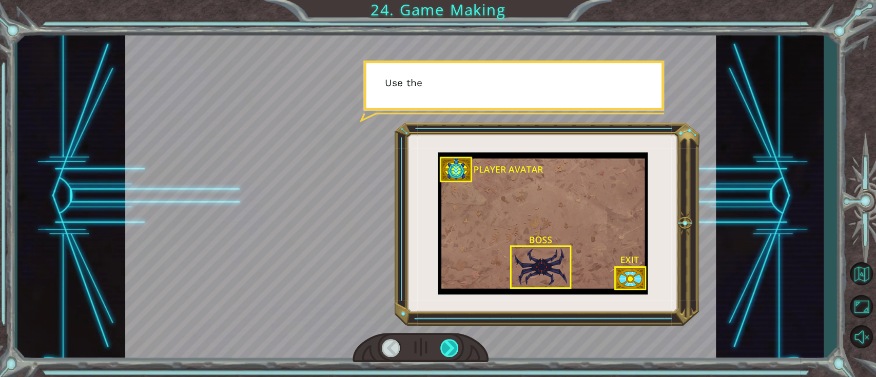
click at [446, 340] on div at bounding box center [449, 348] width 19 height 18
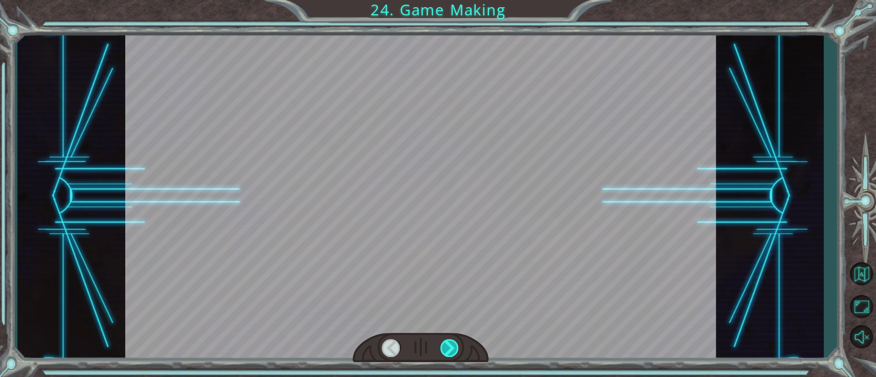
click at [447, 341] on div at bounding box center [449, 348] width 19 height 18
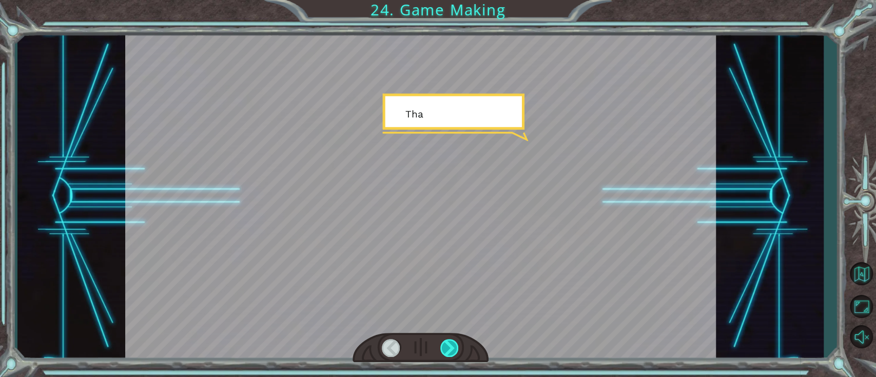
click at [447, 341] on div at bounding box center [449, 348] width 19 height 18
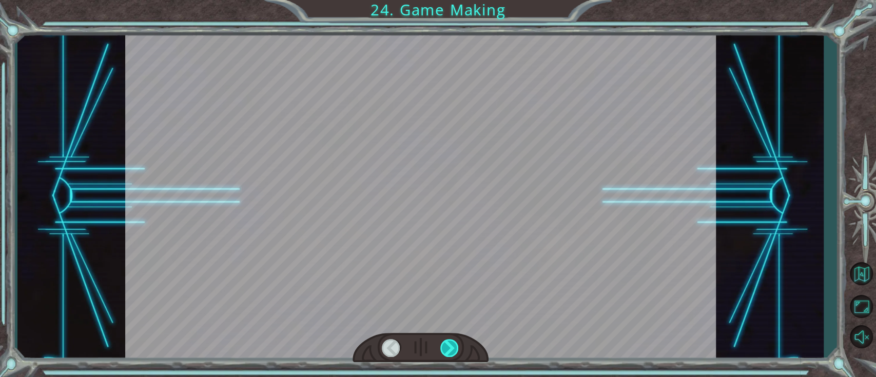
click at [447, 341] on div at bounding box center [449, 348] width 19 height 18
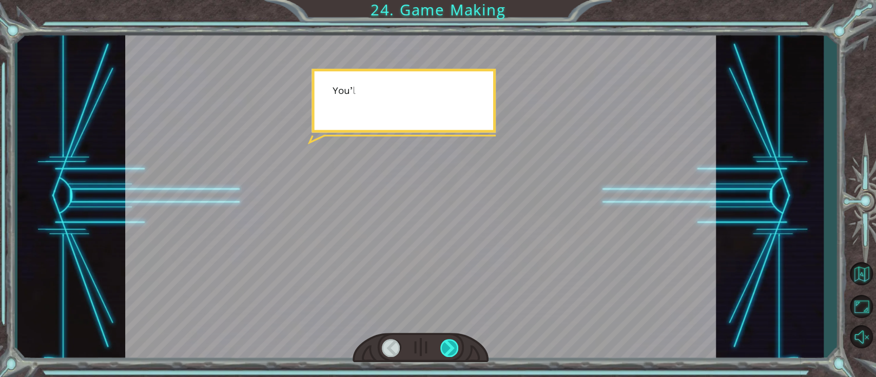
click at [447, 341] on div at bounding box center [449, 348] width 19 height 18
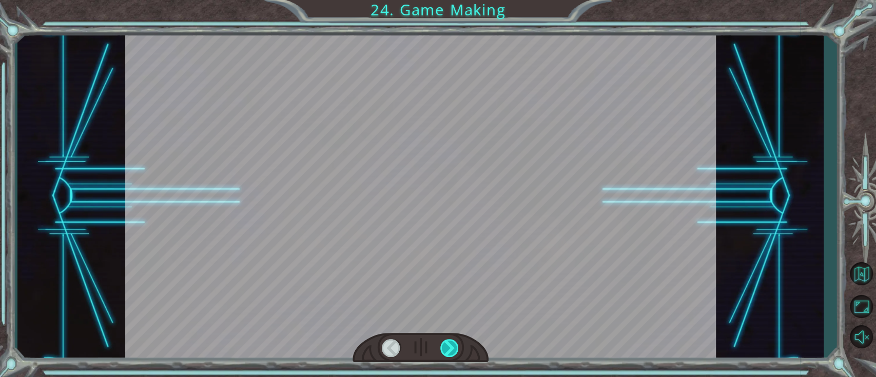
click at [447, 341] on div at bounding box center [449, 348] width 19 height 18
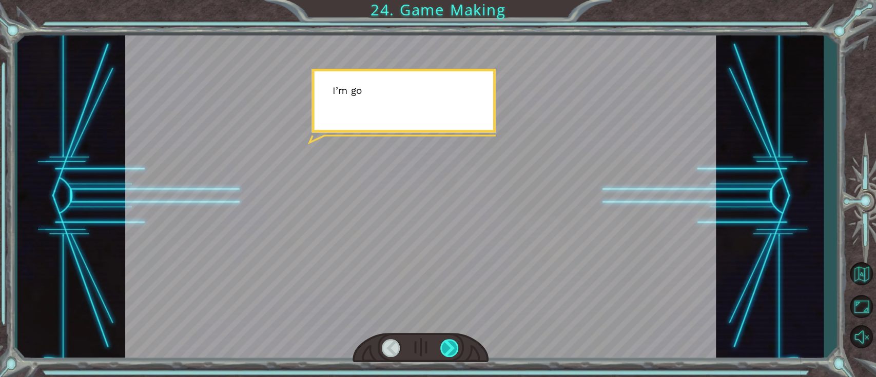
click at [447, 341] on div at bounding box center [449, 348] width 19 height 18
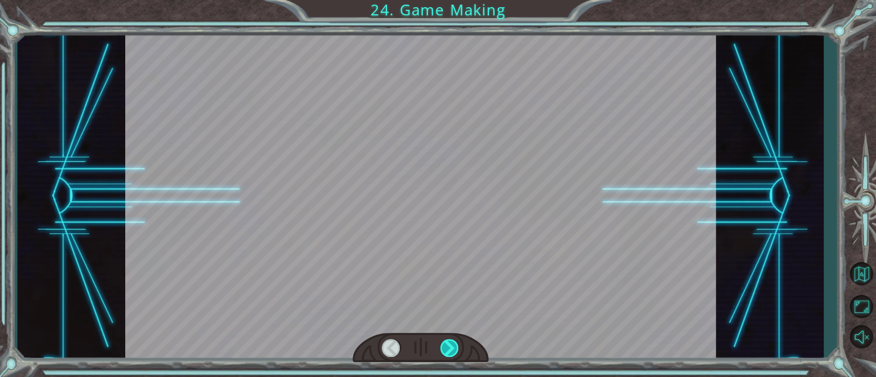
click at [447, 341] on div at bounding box center [449, 348] width 19 height 18
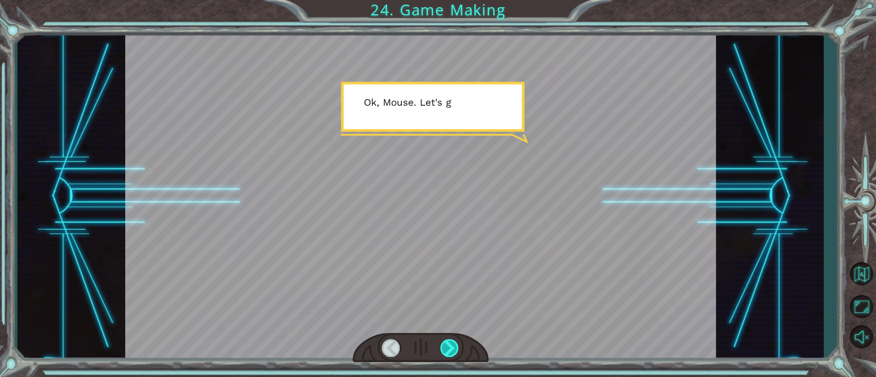
click at [455, 347] on div at bounding box center [449, 348] width 19 height 18
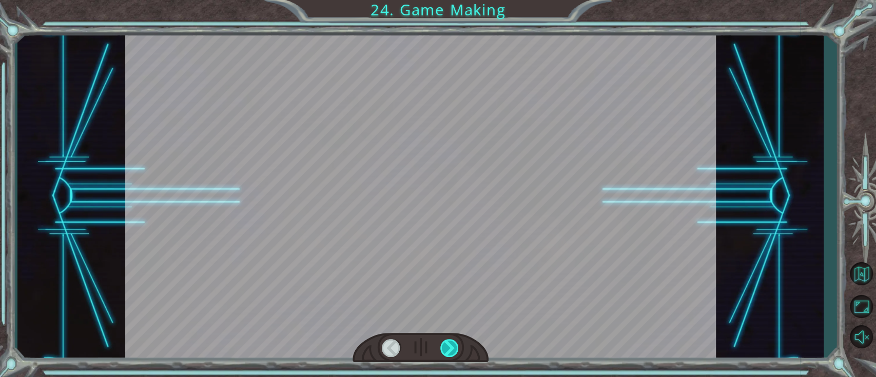
click at [454, 347] on div at bounding box center [449, 348] width 19 height 18
click at [454, 348] on div at bounding box center [449, 348] width 19 height 18
click at [454, 0] on div "T h e r e ’ s a h u g e s c a r y c l o u d h e a d i n g t o w a r d s u s ! W…" at bounding box center [438, 0] width 876 height 0
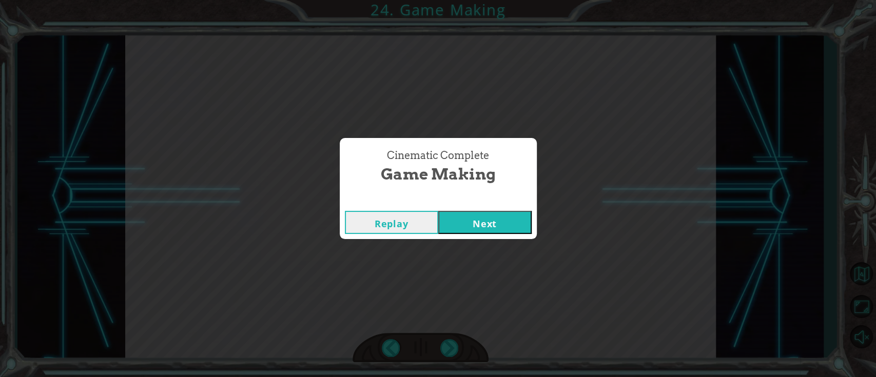
click at [492, 223] on button "Next" at bounding box center [484, 222] width 93 height 23
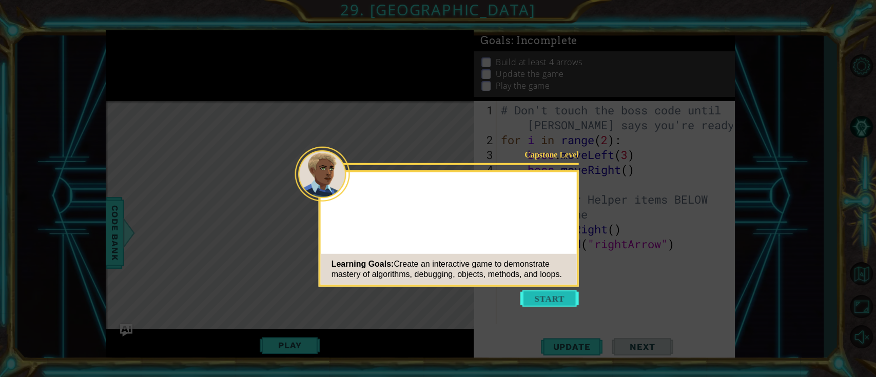
click at [550, 298] on button "Start" at bounding box center [549, 298] width 59 height 16
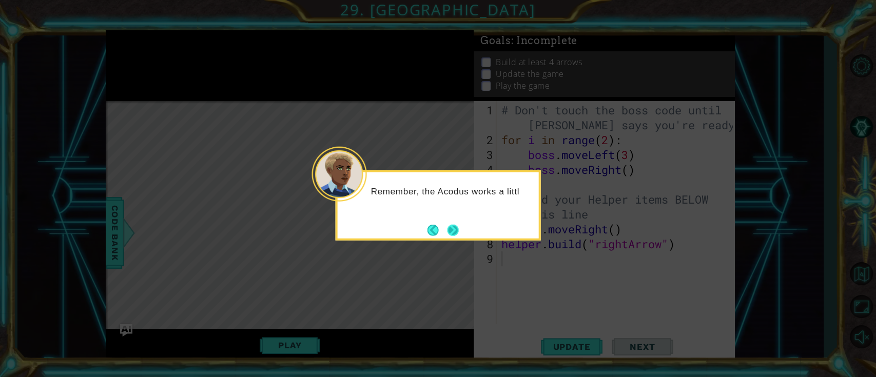
click at [453, 230] on button "Next" at bounding box center [452, 229] width 11 height 11
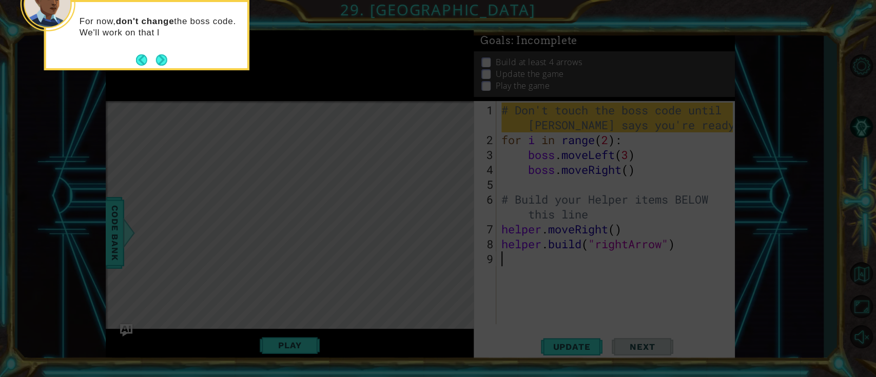
click at [168, 61] on div "For now, don't change the boss code. We'll work on that l" at bounding box center [146, 35] width 205 height 70
click at [167, 60] on button "Next" at bounding box center [161, 59] width 11 height 11
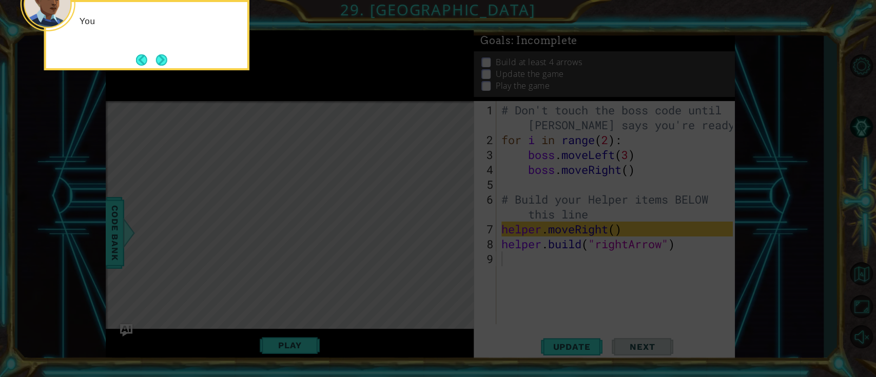
click at [165, 61] on button "Next" at bounding box center [161, 60] width 12 height 12
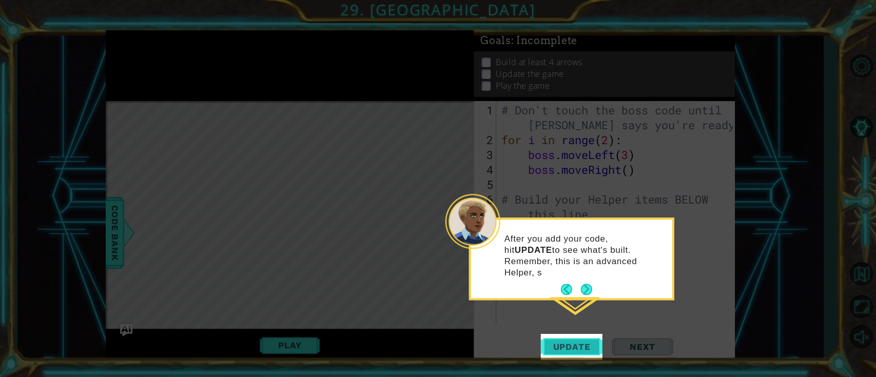
click at [579, 346] on span "Update" at bounding box center [571, 347] width 58 height 10
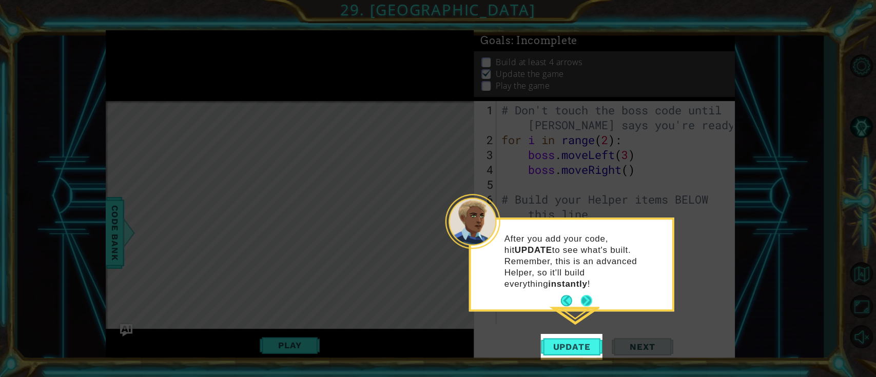
click at [589, 295] on button "Next" at bounding box center [586, 300] width 11 height 11
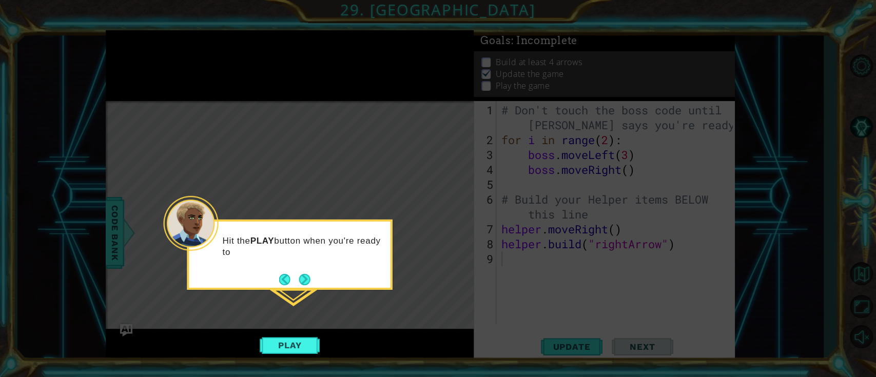
click at [302, 277] on button "Next" at bounding box center [304, 279] width 11 height 11
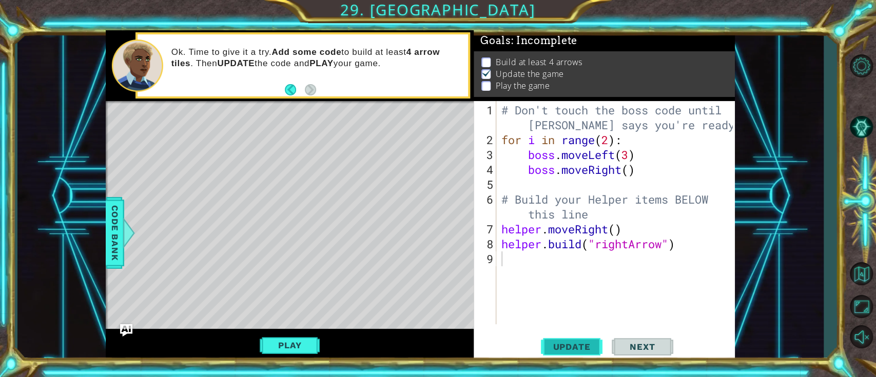
click at [591, 345] on span "Update" at bounding box center [571, 347] width 58 height 10
click at [294, 351] on button "Play" at bounding box center [290, 346] width 60 height 20
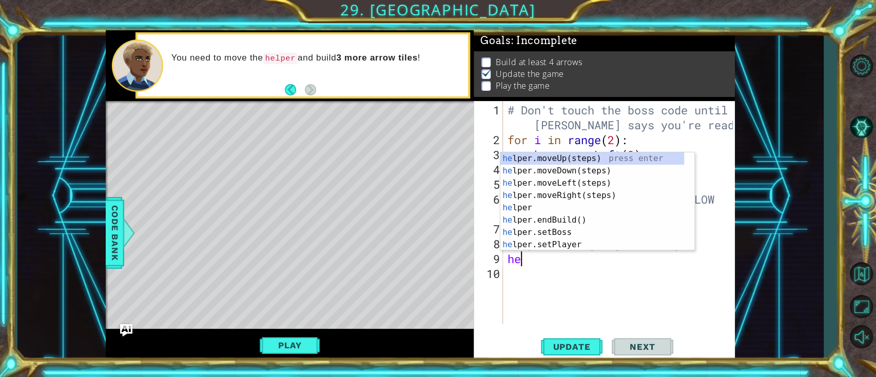
type textarea "h"
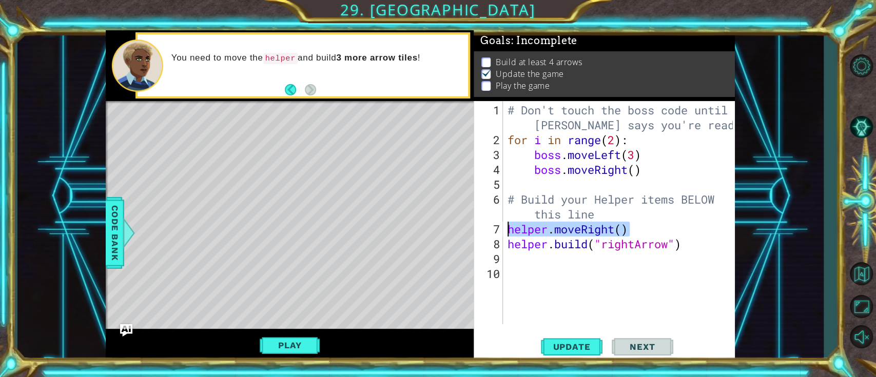
drag, startPoint x: 634, startPoint y: 224, endPoint x: 507, endPoint y: 223, distance: 126.8
click at [507, 223] on div "# Don't touch the boss code until [PERSON_NAME] says you're ready! for i in ran…" at bounding box center [621, 237] width 232 height 268
type textarea "helper.moveRight()"
click at [514, 263] on div "# Don't touch the boss code until [PERSON_NAME] says you're ready! for i in ran…" at bounding box center [621, 237] width 232 height 268
paste textarea "helper.moveRight()"
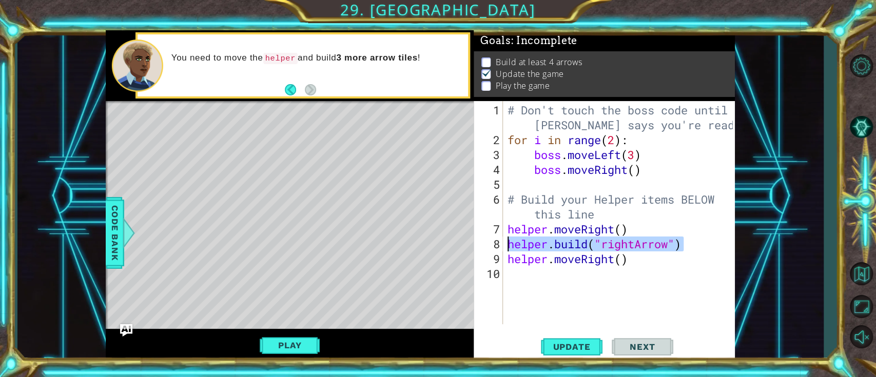
drag, startPoint x: 687, startPoint y: 243, endPoint x: 506, endPoint y: 244, distance: 180.6
click at [506, 244] on div "# Don't touch the boss code until [PERSON_NAME] says you're ready! for i in ran…" at bounding box center [621, 237] width 232 height 268
type textarea "[DOMAIN_NAME]("rightArrow")"
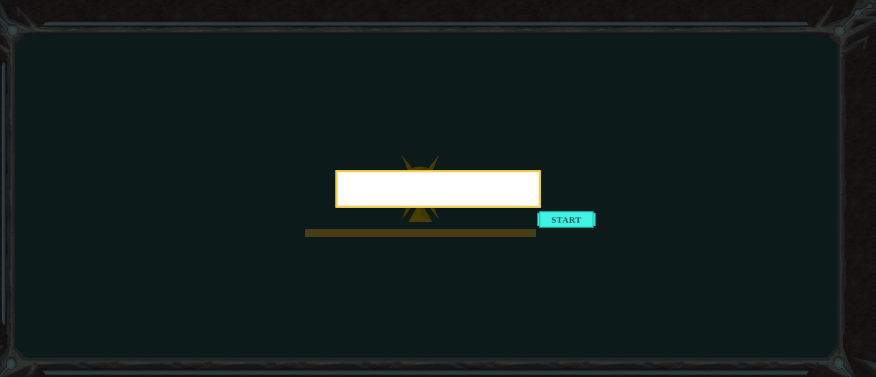
click at [544, 289] on body "Goals Error loading from server. Try refreshing the page. You'll need to join a…" at bounding box center [438, 188] width 876 height 377
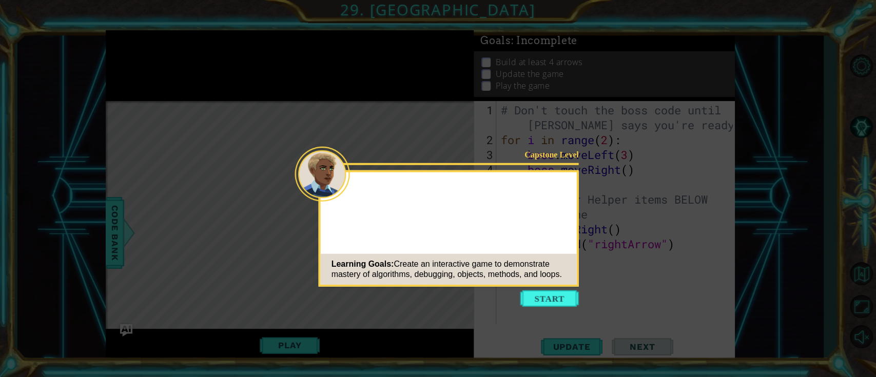
click at [559, 116] on icon at bounding box center [438, 188] width 876 height 377
click at [558, 300] on button "Start" at bounding box center [549, 298] width 59 height 16
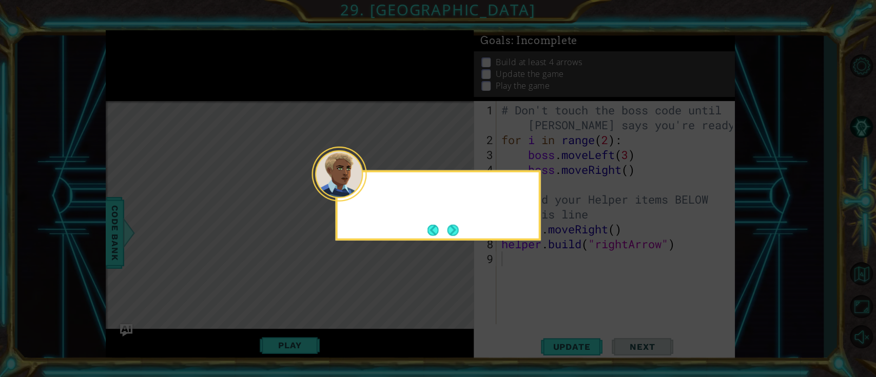
click at [558, 300] on icon at bounding box center [438, 188] width 876 height 377
click at [561, 286] on icon at bounding box center [438, 188] width 876 height 377
click at [457, 233] on button "Next" at bounding box center [452, 229] width 11 height 11
click at [453, 227] on icon at bounding box center [438, 188] width 876 height 377
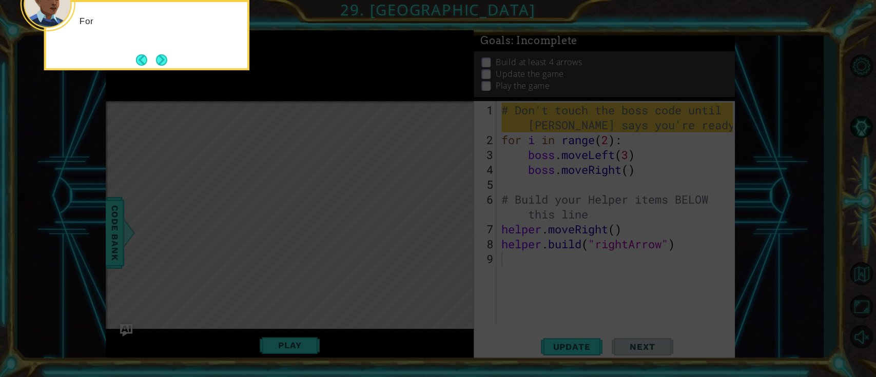
click at [212, 155] on body "1 ההההההההההההההההההההההההההההההההההההההההההההההההההההההההההההההההההההההההההההה…" at bounding box center [438, 188] width 876 height 377
click at [163, 55] on button "Next" at bounding box center [161, 59] width 11 height 11
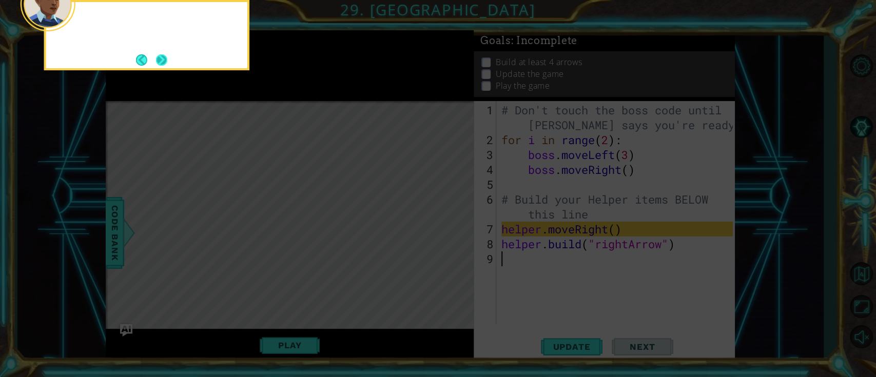
click at [163, 57] on button "Next" at bounding box center [161, 59] width 11 height 11
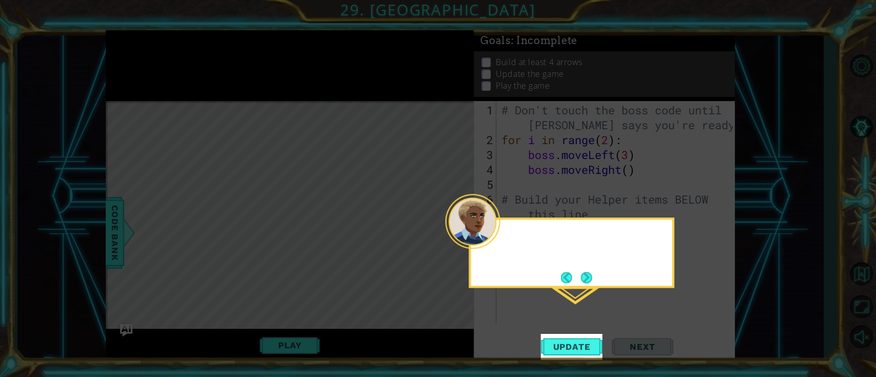
drag, startPoint x: 192, startPoint y: 94, endPoint x: 303, endPoint y: 144, distance: 121.0
click at [296, 170] on icon at bounding box center [438, 188] width 876 height 377
click at [590, 283] on button "Next" at bounding box center [586, 277] width 11 height 11
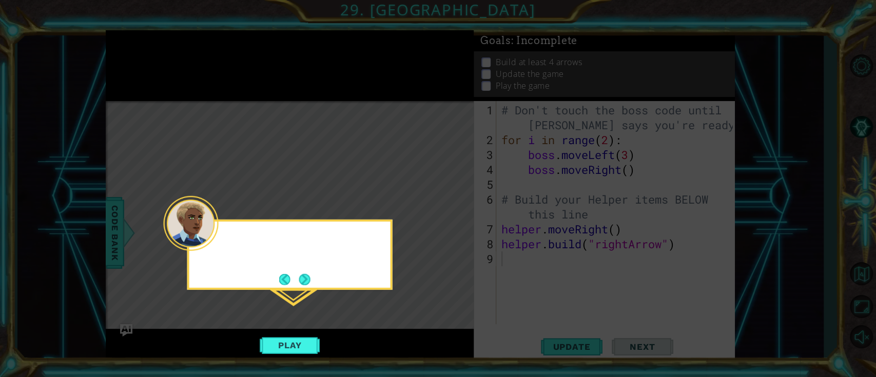
drag, startPoint x: 593, startPoint y: 284, endPoint x: 586, endPoint y: 299, distance: 16.5
click at [593, 285] on icon at bounding box center [438, 188] width 876 height 377
drag, startPoint x: 415, startPoint y: 315, endPoint x: 316, endPoint y: 335, distance: 100.5
click at [363, 339] on icon at bounding box center [438, 188] width 876 height 377
drag, startPoint x: 296, startPoint y: 340, endPoint x: 451, endPoint y: 376, distance: 159.6
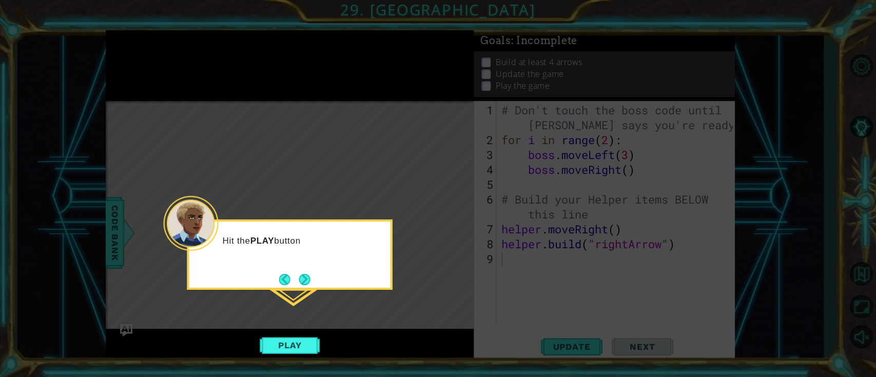
click at [296, 340] on button "Play" at bounding box center [290, 346] width 60 height 20
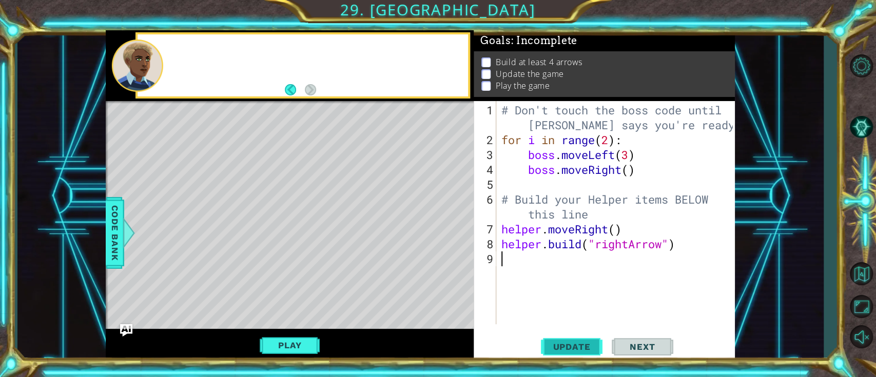
scroll to position [7, 0]
click at [566, 354] on button "Update" at bounding box center [572, 347] width 62 height 26
click at [557, 344] on span "Update" at bounding box center [571, 347] width 58 height 10
click at [557, 347] on span "Update" at bounding box center [571, 347] width 58 height 10
click at [547, 351] on span "Update" at bounding box center [571, 347] width 58 height 10
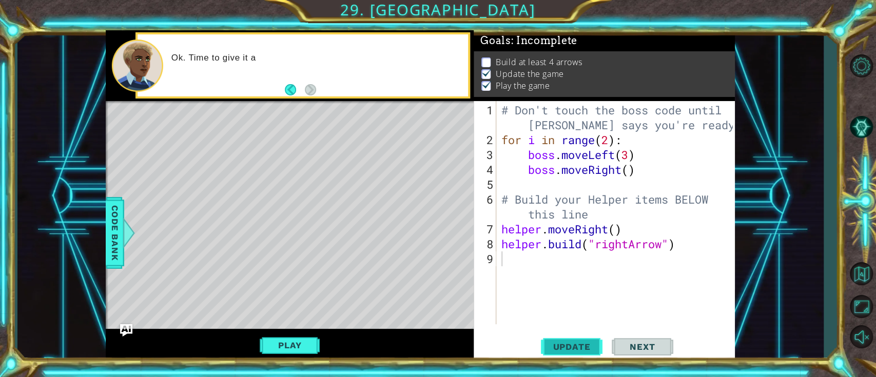
click at [549, 349] on span "Update" at bounding box center [571, 347] width 58 height 10
click at [559, 353] on button "Update" at bounding box center [572, 347] width 62 height 26
click at [546, 269] on div "# Don't touch the boss code until [PERSON_NAME] says you're ready! for i in ran…" at bounding box center [618, 237] width 238 height 268
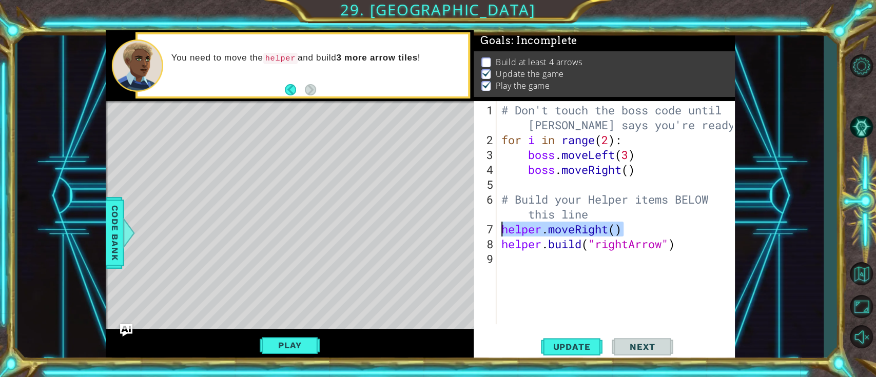
drag, startPoint x: 629, startPoint y: 230, endPoint x: 496, endPoint y: 228, distance: 132.9
click at [496, 228] on div "1 2 3 4 5 6 7 8 9 # Don't touch the boss code until [PERSON_NAME] says you're r…" at bounding box center [603, 212] width 259 height 223
type textarea "helper.moveRight()"
click at [534, 270] on div "# Don't touch the boss code until [PERSON_NAME] says you're ready! for i in ran…" at bounding box center [618, 237] width 238 height 268
paste textarea "helper.moveRight()"
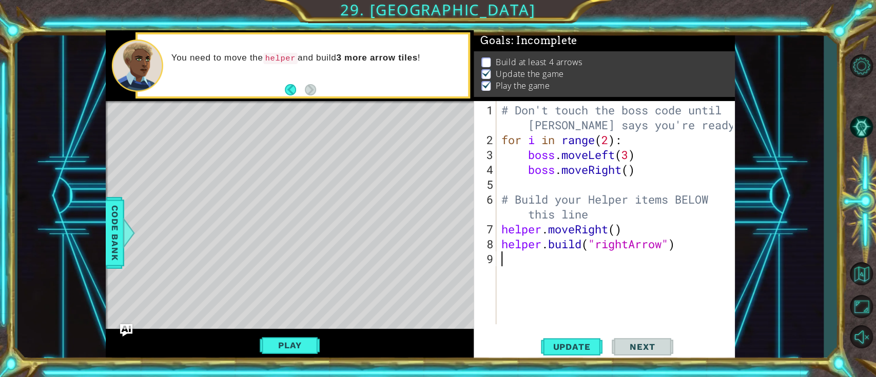
type textarea "helper.moveRight()"
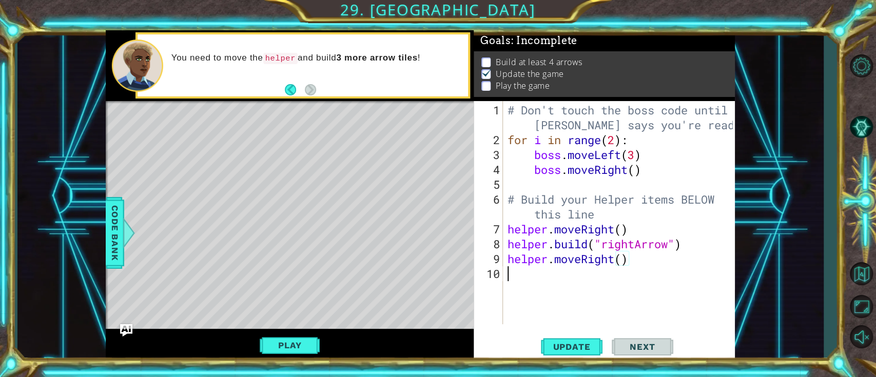
click at [532, 271] on div "# Don't touch the boss code until [PERSON_NAME] says you're ready! for i in ran…" at bounding box center [621, 237] width 232 height 268
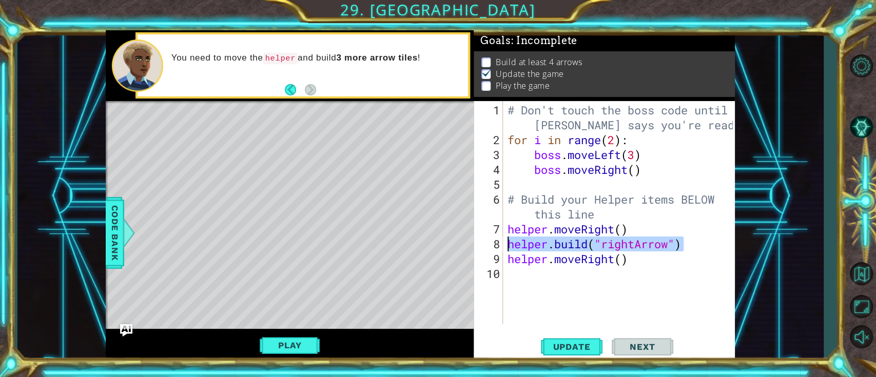
drag, startPoint x: 689, startPoint y: 241, endPoint x: 506, endPoint y: 244, distance: 183.2
click at [506, 244] on div "# Don't touch the boss code until [PERSON_NAME] says you're ready! for i in ran…" at bounding box center [621, 237] width 232 height 268
type textarea "[DOMAIN_NAME]("rightArrow")"
click at [525, 280] on div "# Don't touch the boss code until [PERSON_NAME] says you're ready! for i in ran…" at bounding box center [621, 237] width 232 height 268
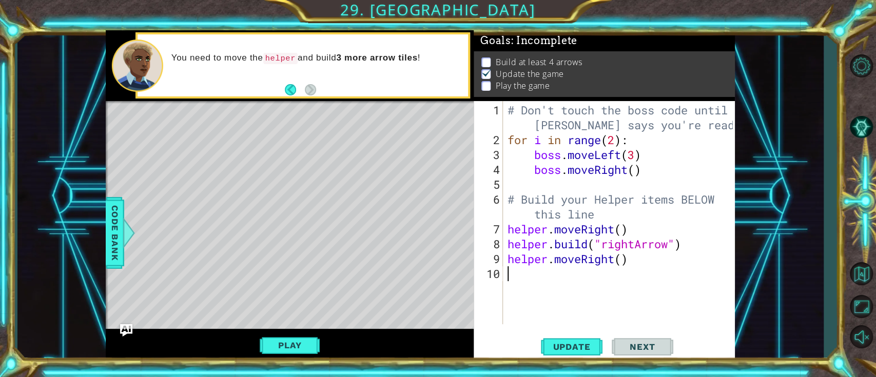
click at [538, 286] on div "# Don't touch the boss code until [PERSON_NAME] says you're ready! for i in ran…" at bounding box center [621, 237] width 232 height 268
paste textarea "[DOMAIN_NAME]("rightArrow")"
type textarea "[DOMAIN_NAME]("rightArrow")"
click at [579, 297] on div "# Don't touch the boss code until [PERSON_NAME] says you're ready! for i in ran…" at bounding box center [621, 237] width 232 height 268
type textarea "helper.moveRight()"
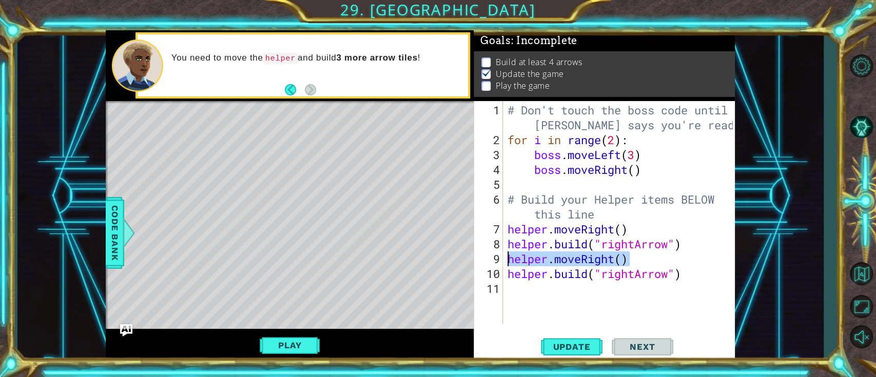
drag, startPoint x: 630, startPoint y: 262, endPoint x: 493, endPoint y: 261, distance: 137.5
click at [493, 261] on div "helper.moveRight() 1 2 3 4 5 6 7 8 9 10 11 # Don't touch the boss code until [P…" at bounding box center [603, 212] width 259 height 223
click at [531, 294] on div "# Don't touch the boss code until [PERSON_NAME] says you're ready! for i in ran…" at bounding box center [621, 237] width 232 height 268
paste textarea "helper.moveRight()"
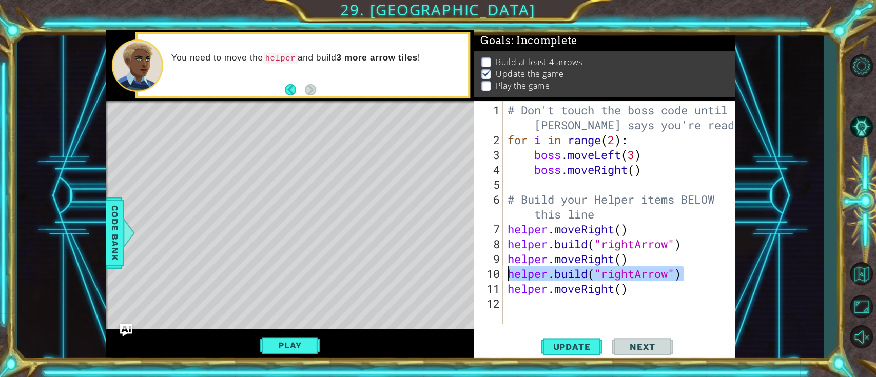
drag, startPoint x: 694, startPoint y: 277, endPoint x: 501, endPoint y: 278, distance: 192.4
click at [501, 278] on div "helper.moveRight() 1 2 3 4 5 6 7 8 9 10 11 12 # Don't touch the boss code until…" at bounding box center [603, 212] width 259 height 223
type textarea "[DOMAIN_NAME]("rightArrow")"
click at [522, 297] on div "# Don't touch the boss code until [PERSON_NAME] says you're ready! for i in ran…" at bounding box center [621, 237] width 232 height 268
click at [544, 310] on div "# Don't touch the boss code until [PERSON_NAME] says you're ready! for i in ran…" at bounding box center [621, 237] width 232 height 268
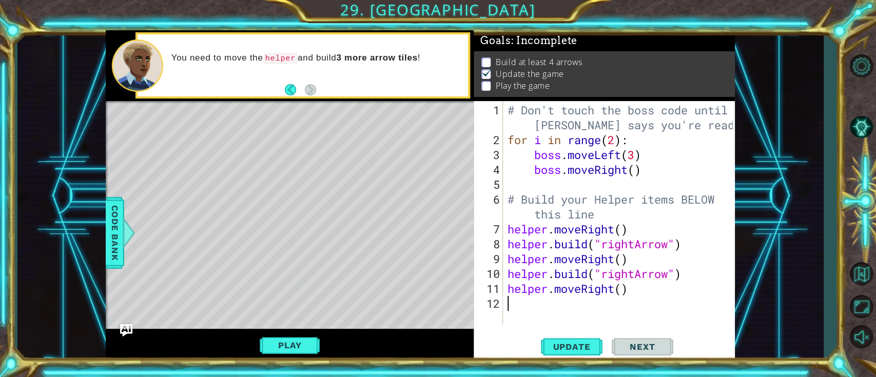
paste textarea "[DOMAIN_NAME]("rightArrow")"
click at [580, 348] on span "Update" at bounding box center [571, 347] width 58 height 10
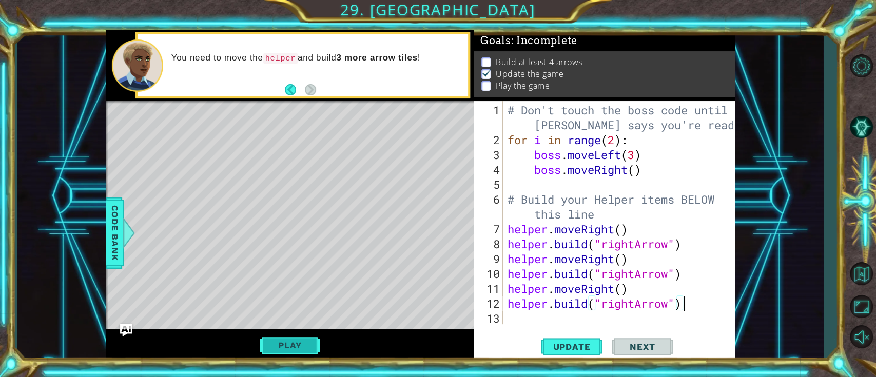
click at [296, 339] on button "Play" at bounding box center [290, 346] width 60 height 20
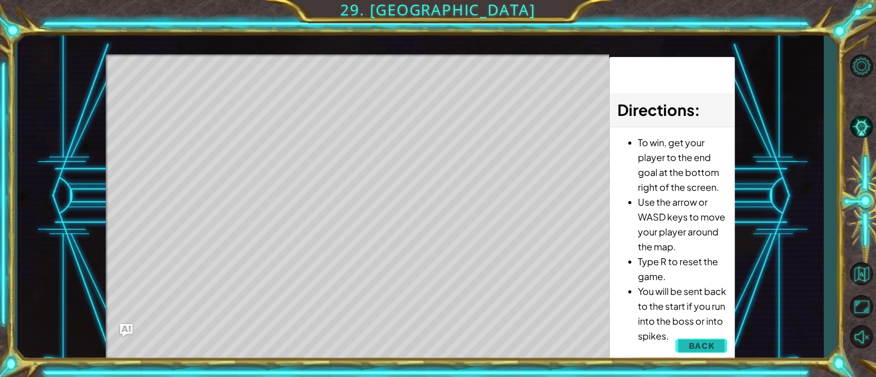
click at [709, 350] on span "Back" at bounding box center [701, 346] width 26 height 10
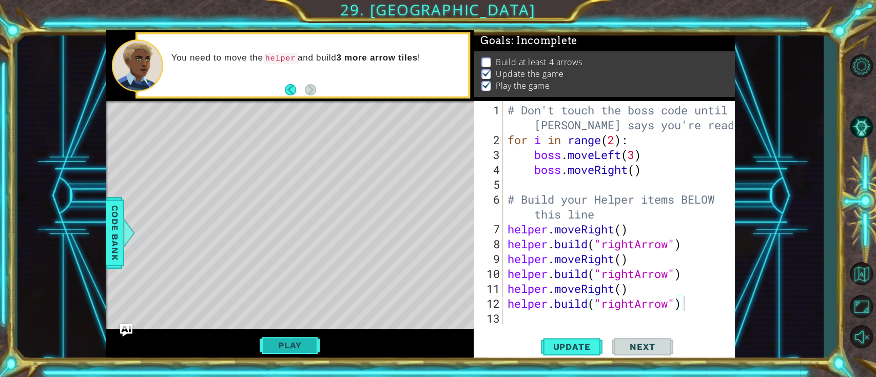
click at [310, 350] on button "Play" at bounding box center [290, 346] width 60 height 20
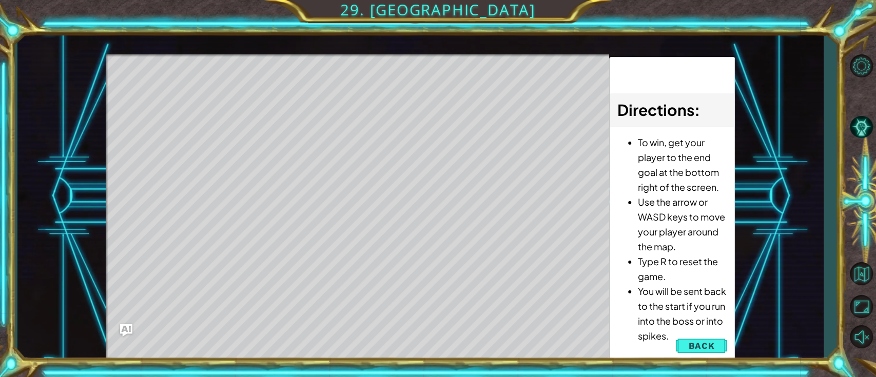
click at [237, 105] on div "Level Map" at bounding box center [343, 205] width 474 height 302
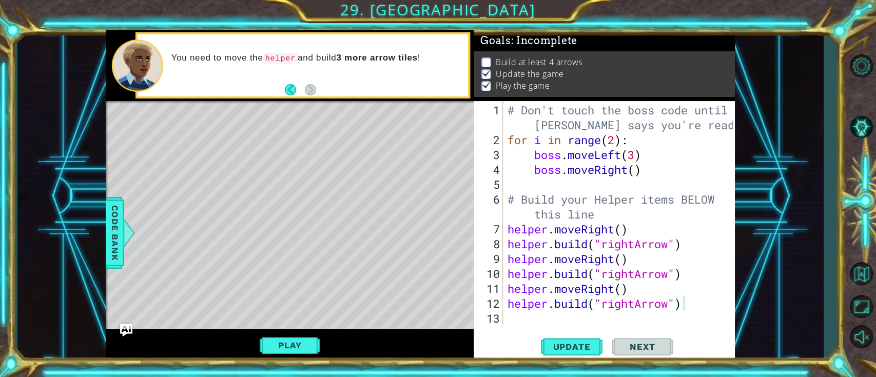
type textarea "helper.moveRight()"
drag, startPoint x: 632, startPoint y: 291, endPoint x: 503, endPoint y: 289, distance: 129.3
click at [503, 289] on div "helper.moveRight() 1 2 3 4 5 6 7 8 9 10 11 12 13 # Don't touch the boss code un…" at bounding box center [603, 212] width 259 height 223
click at [539, 322] on div "# Don't touch the boss code until [PERSON_NAME] says you're ready! for i in ran…" at bounding box center [621, 237] width 232 height 268
paste textarea "helper.moveRight()"
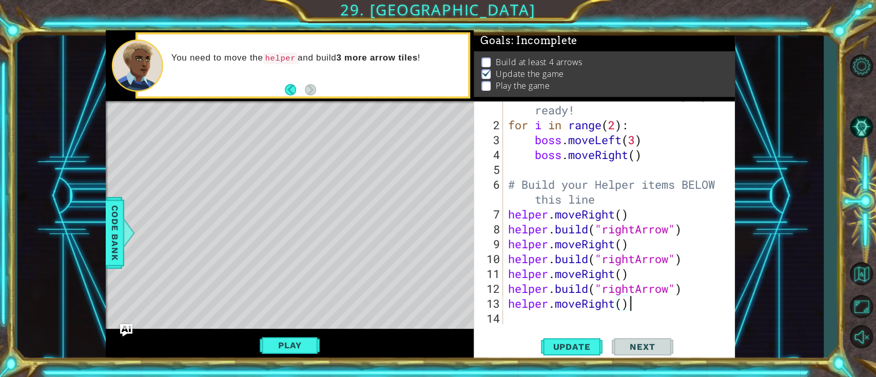
scroll to position [29, 0]
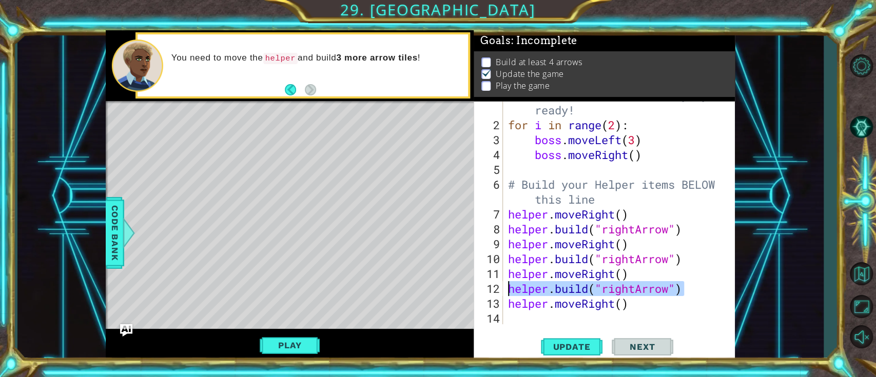
drag, startPoint x: 685, startPoint y: 288, endPoint x: 507, endPoint y: 283, distance: 177.6
click at [507, 283] on div "# Don't touch the boss code until [PERSON_NAME] says you're ready! for i in ran…" at bounding box center [616, 214] width 221 height 283
type textarea "[DOMAIN_NAME]("rightArrow")"
click at [529, 327] on div "[DOMAIN_NAME]("rightArrow") 1 2 3 4 5 6 7 8 9 10 11 12 13 14 # Don't touch the …" at bounding box center [604, 231] width 261 height 261
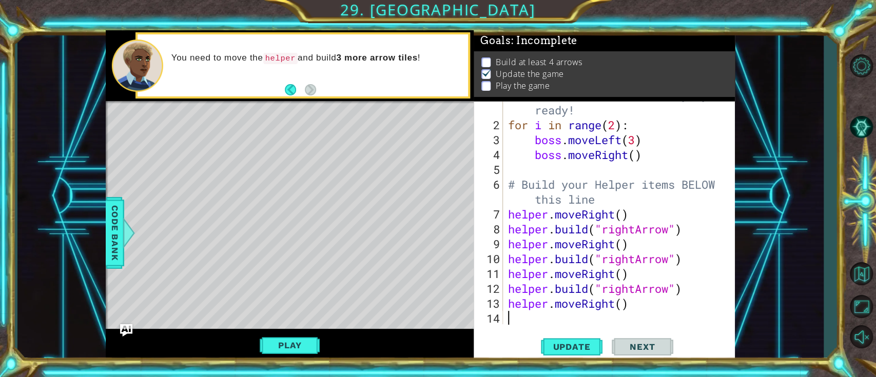
click at [529, 323] on div "# Don't touch the boss code until [PERSON_NAME] says you're ready! for i in ran…" at bounding box center [616, 214] width 221 height 283
paste textarea "[DOMAIN_NAME]("rightArrow")"
type textarea "[DOMAIN_NAME]("rightArrow")"
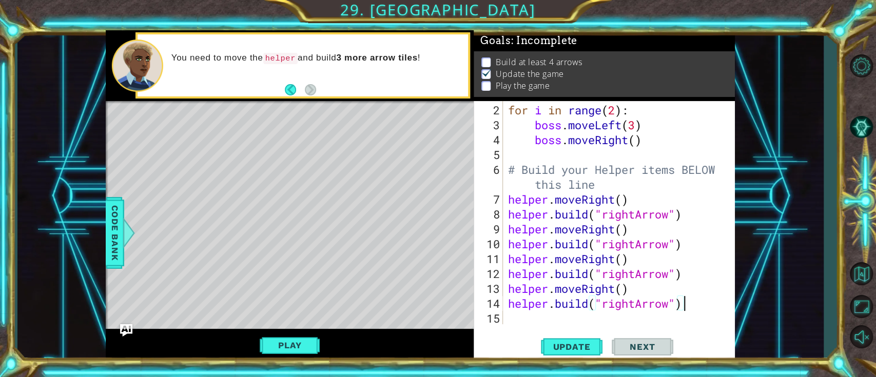
click at [530, 324] on div "for i in range ( 2 ) : boss . moveLeft ( 3 ) boss . moveRight ( ) # Build your …" at bounding box center [616, 229] width 221 height 253
drag, startPoint x: 632, startPoint y: 289, endPoint x: 503, endPoint y: 289, distance: 128.3
click at [503, 289] on div "2 3 4 5 6 7 8 9 10 11 12 13 14 15 for i in range ( 2 ) : boss . moveLeft ( 3 ) …" at bounding box center [603, 212] width 259 height 223
type textarea "helper.moveRight()"
click at [534, 328] on div "helper.moveRight() 2 3 4 5 6 7 8 9 10 11 12 13 14 15 for i in range ( 2 ) : bos…" at bounding box center [604, 231] width 261 height 261
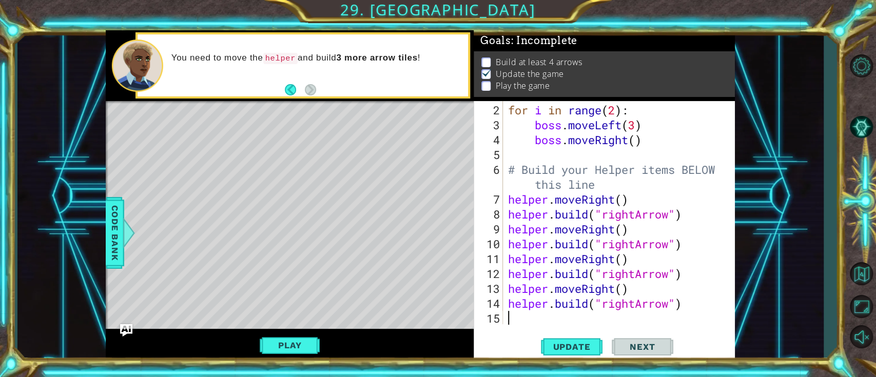
click at [534, 319] on div "for i in range ( 2 ) : boss . moveLeft ( 3 ) boss . moveRight ( ) # Build your …" at bounding box center [616, 229] width 221 height 253
paste textarea "helper.moveRight()"
type textarea "helper.moveRight()"
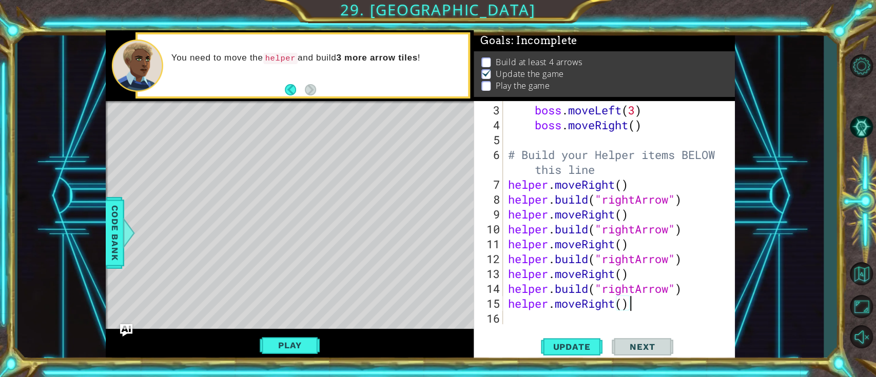
scroll to position [60, 0]
click at [533, 316] on div "boss . moveLeft ( 3 ) boss . moveRight ( ) # Build your Helper items BELOW this…" at bounding box center [616, 229] width 221 height 253
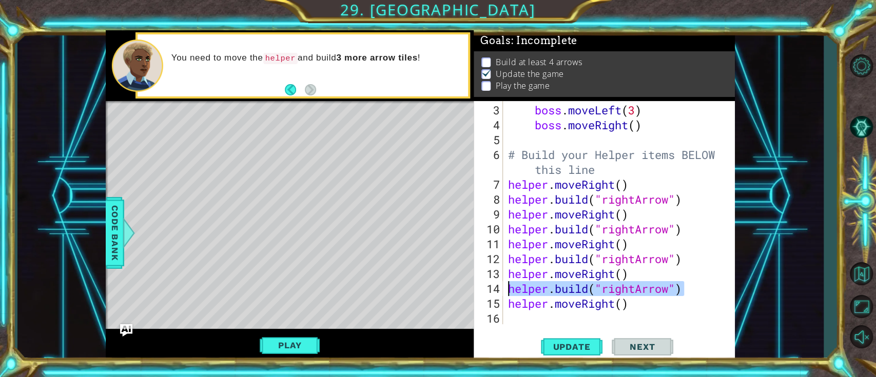
drag, startPoint x: 690, startPoint y: 285, endPoint x: 506, endPoint y: 284, distance: 184.2
click at [506, 284] on div "boss . moveLeft ( 3 ) boss . moveRight ( ) # Build your Helper items BELOW this…" at bounding box center [616, 229] width 221 height 253
type textarea "[DOMAIN_NAME]("rightArrow")"
click at [524, 323] on div "boss . moveLeft ( 3 ) boss . moveRight ( ) # Build your Helper items BELOW this…" at bounding box center [616, 229] width 221 height 253
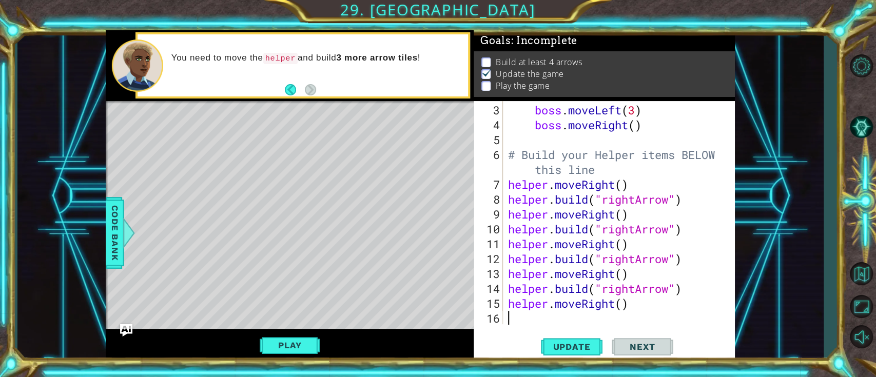
paste textarea "[DOMAIN_NAME]("rightArrow")"
type textarea "[DOMAIN_NAME]("rightArrow")"
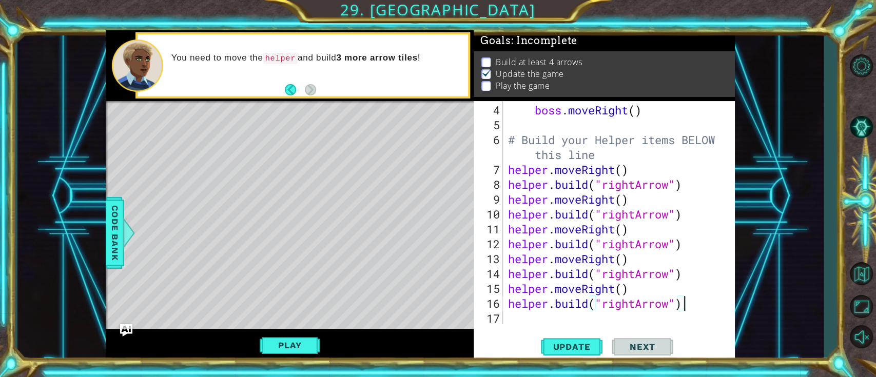
scroll to position [74, 0]
click at [563, 346] on span "Update" at bounding box center [571, 347] width 58 height 10
click at [298, 343] on button "Play" at bounding box center [290, 346] width 60 height 20
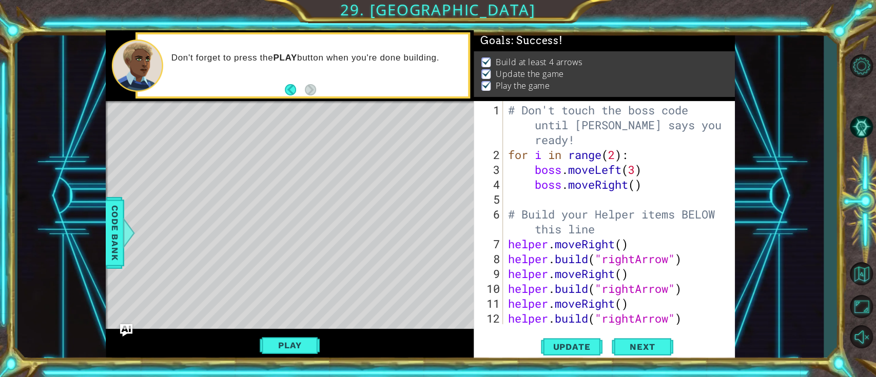
scroll to position [0, 0]
click at [645, 348] on span "Next" at bounding box center [642, 347] width 46 height 10
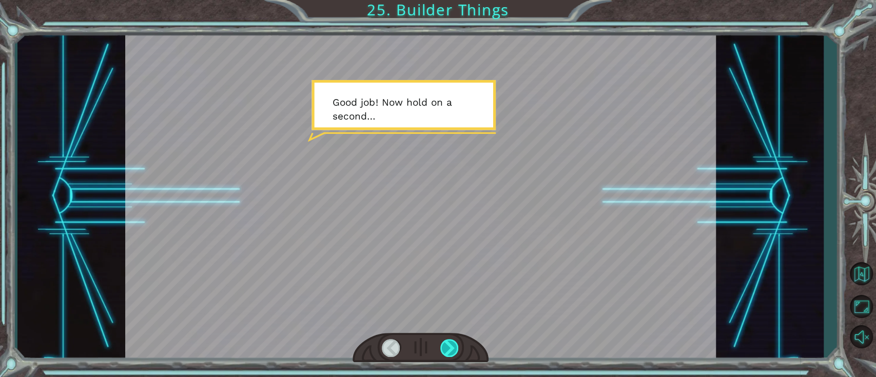
click at [458, 350] on div at bounding box center [449, 348] width 19 height 18
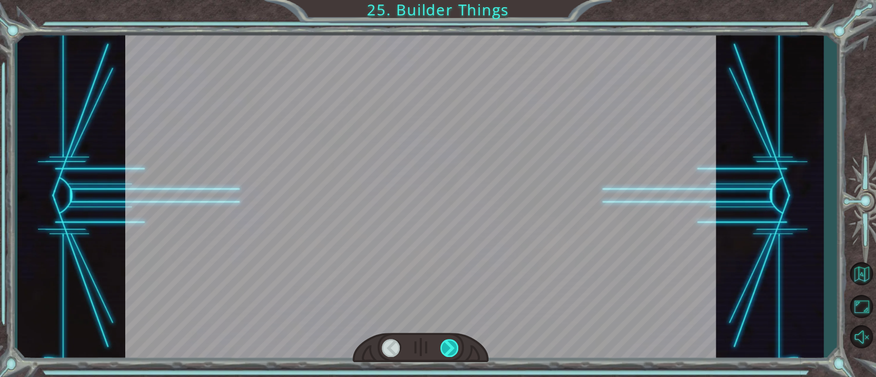
click at [458, 351] on div at bounding box center [449, 348] width 19 height 18
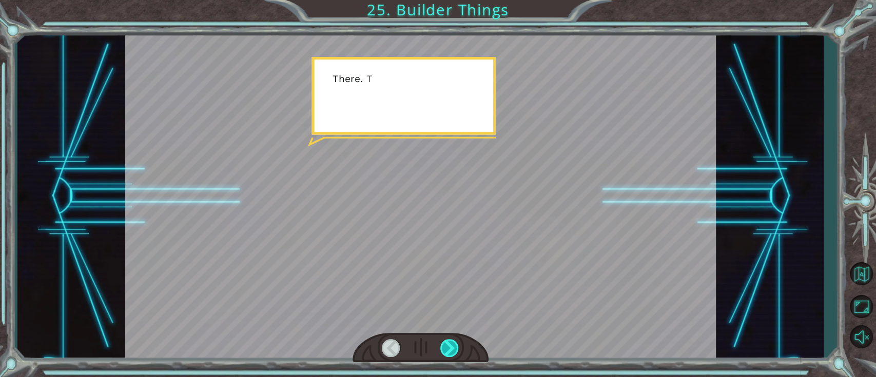
click at [458, 350] on div at bounding box center [449, 348] width 19 height 18
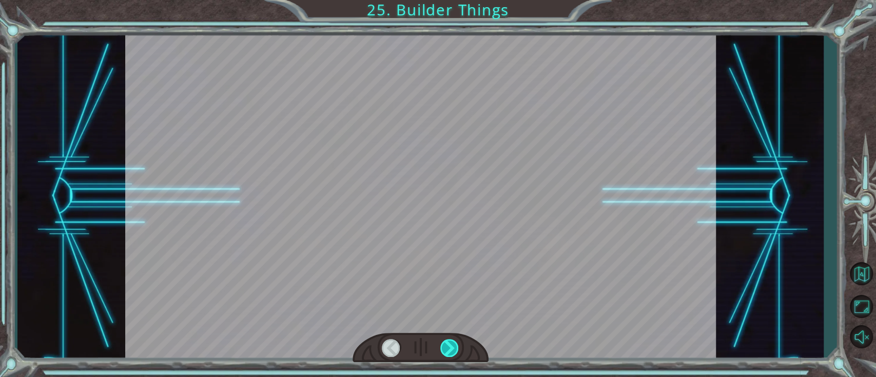
click at [457, 348] on div at bounding box center [449, 348] width 19 height 18
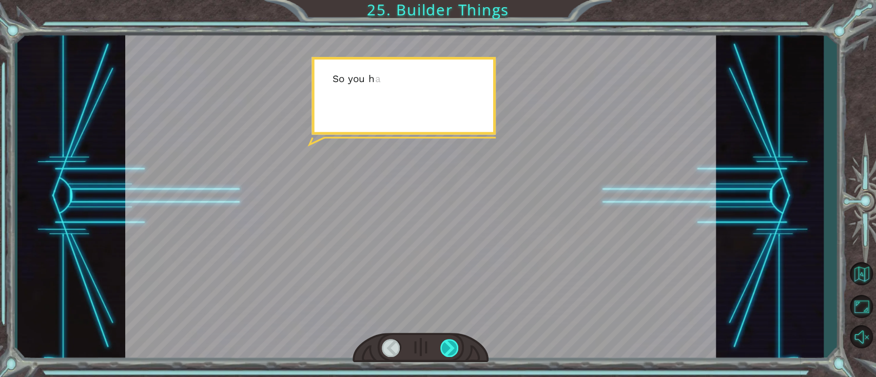
click at [457, 348] on div at bounding box center [449, 348] width 19 height 18
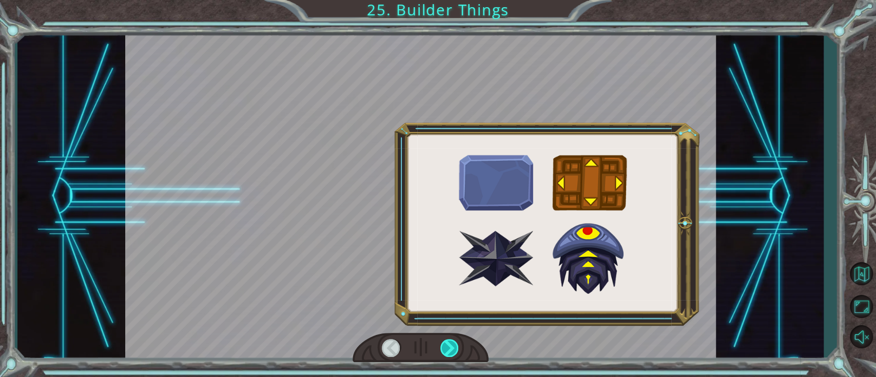
click at [457, 348] on div at bounding box center [449, 348] width 19 height 18
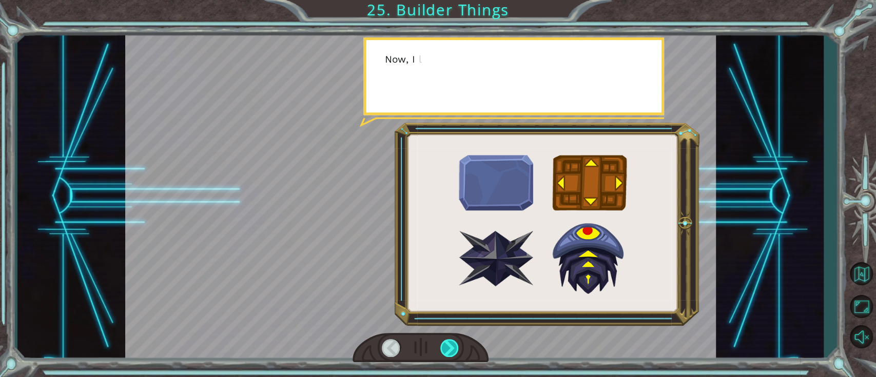
click at [457, 348] on div at bounding box center [449, 348] width 19 height 18
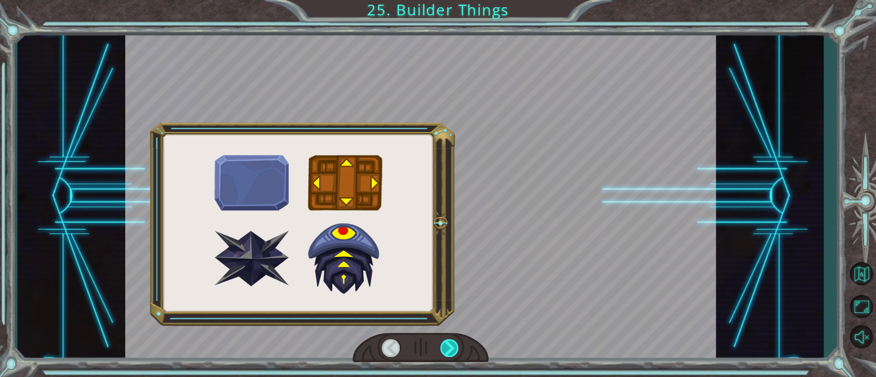
click at [457, 348] on div at bounding box center [449, 348] width 19 height 18
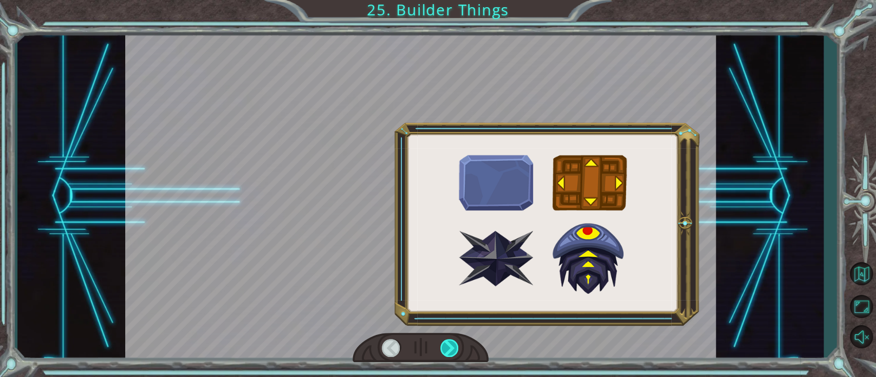
click at [457, 347] on div at bounding box center [449, 348] width 19 height 18
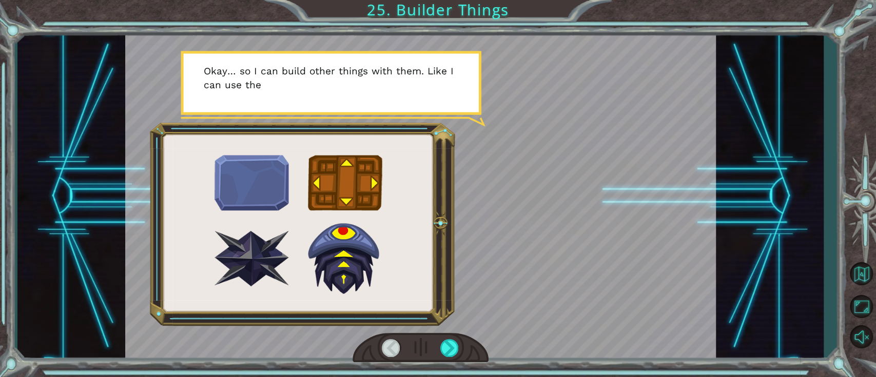
drag, startPoint x: 304, startPoint y: 191, endPoint x: 354, endPoint y: 149, distance: 64.9
click at [354, 149] on div at bounding box center [420, 196] width 591 height 332
drag, startPoint x: 333, startPoint y: 187, endPoint x: 383, endPoint y: 287, distance: 111.3
click at [357, 167] on div at bounding box center [420, 196] width 591 height 332
click at [443, 349] on div at bounding box center [449, 348] width 19 height 18
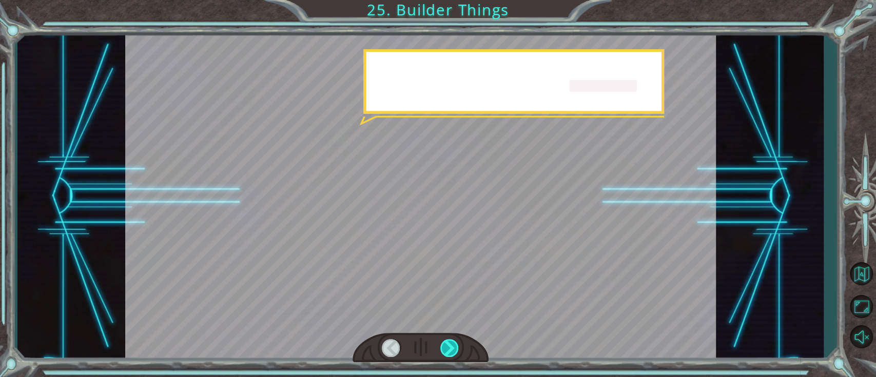
click at [443, 347] on div at bounding box center [449, 348] width 19 height 18
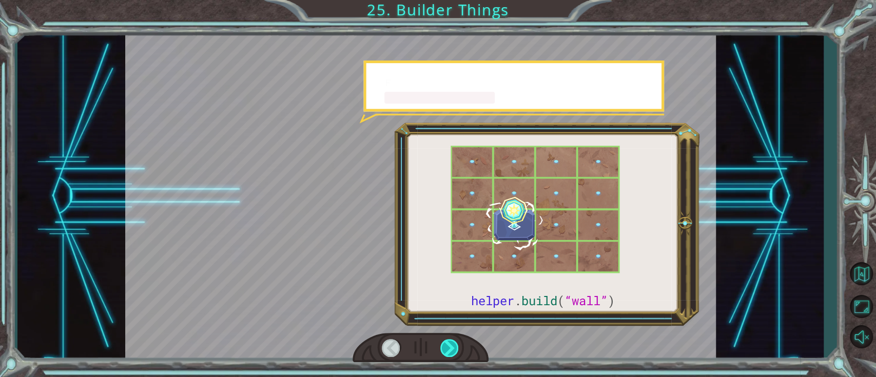
click at [443, 347] on div at bounding box center [449, 348] width 19 height 18
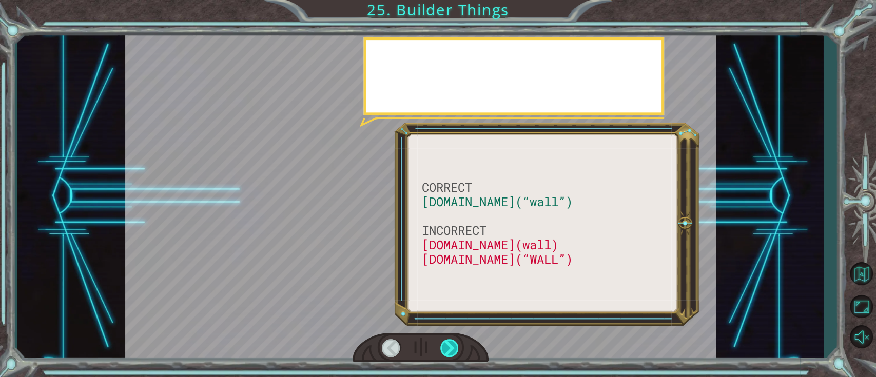
click at [444, 346] on div at bounding box center [449, 348] width 19 height 18
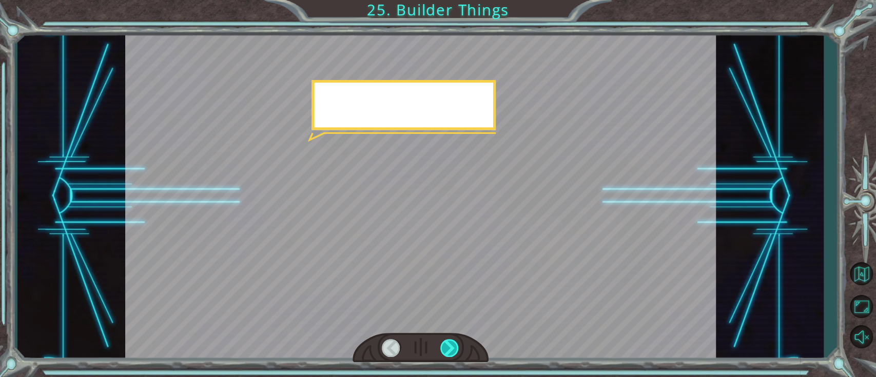
click at [444, 346] on div at bounding box center [449, 348] width 19 height 18
click at [444, 0] on div "CORRECT [DOMAIN_NAME](“wall”) INCORRECT [DOMAIN_NAME](wall) [DOMAIN_NAME](“WALL…" at bounding box center [438, 0] width 876 height 0
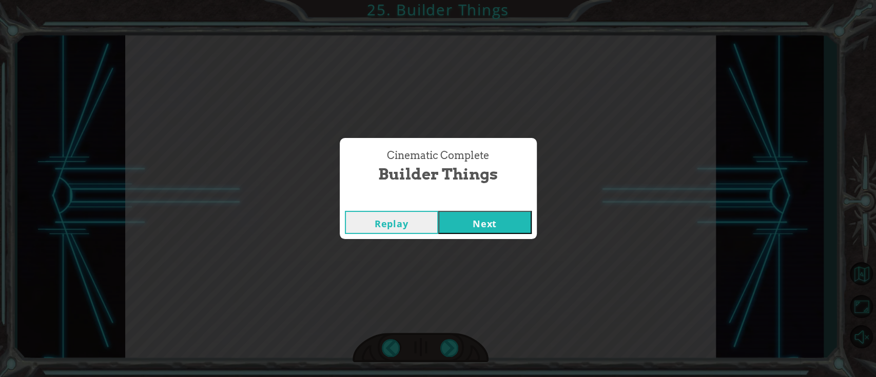
click at [444, 345] on div "Cinematic Complete Builder Things Replay Next" at bounding box center [438, 188] width 876 height 377
click at [494, 227] on button "Next" at bounding box center [484, 222] width 93 height 23
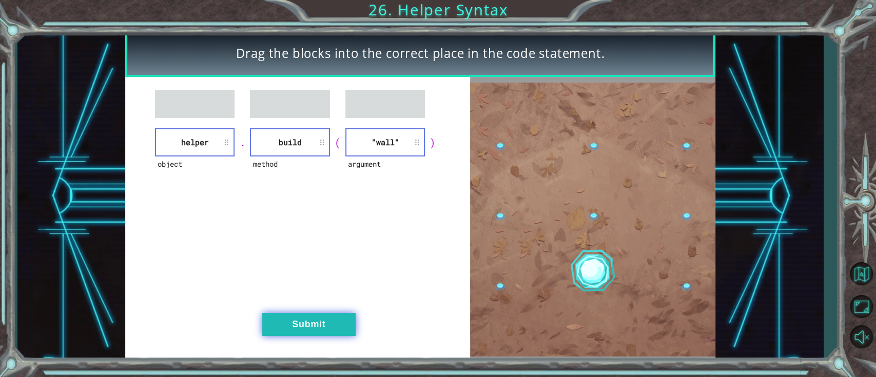
click at [327, 321] on button "Submit" at bounding box center [308, 324] width 93 height 23
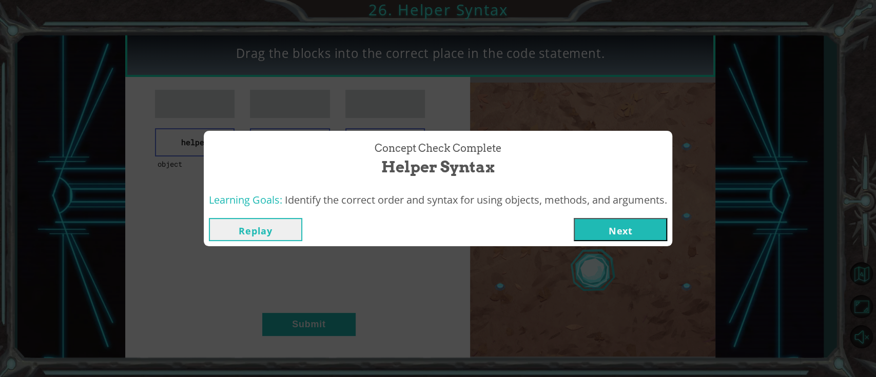
click at [663, 236] on button "Next" at bounding box center [620, 229] width 93 height 23
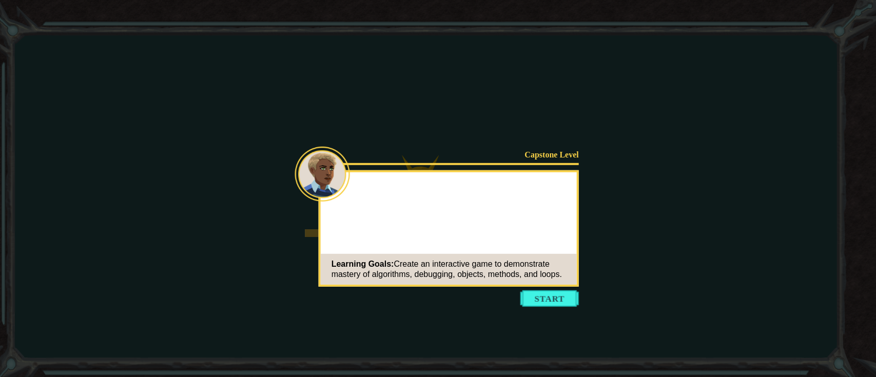
click at [550, 305] on button "Start" at bounding box center [549, 298] width 59 height 16
click at [549, 294] on icon at bounding box center [438, 188] width 876 height 377
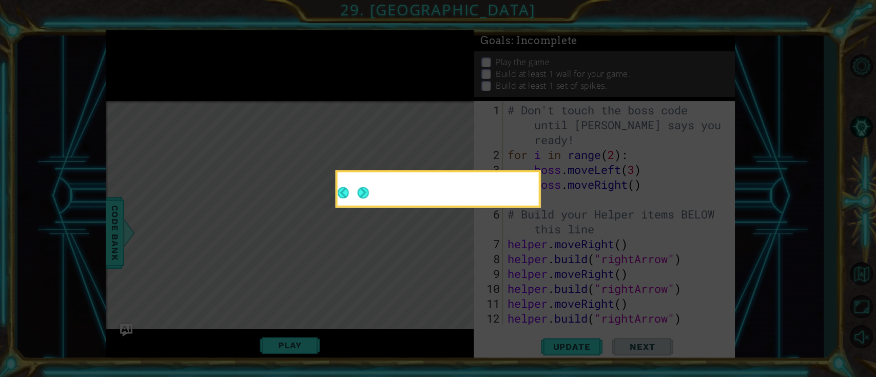
click at [368, 193] on button "Next" at bounding box center [362, 192] width 11 height 11
click at [368, 192] on icon at bounding box center [438, 188] width 876 height 377
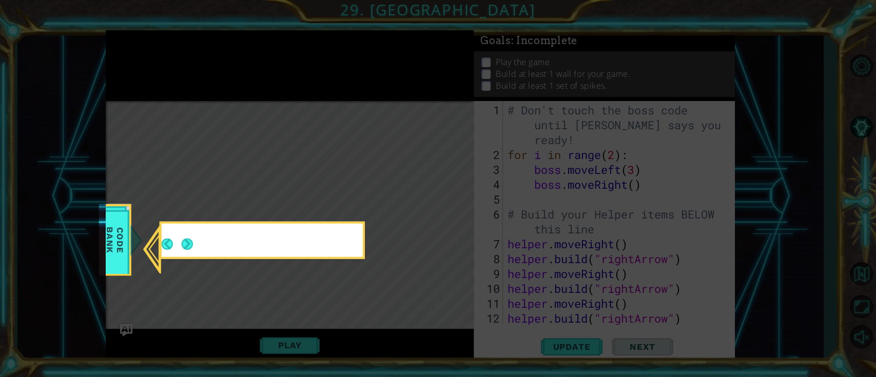
click at [368, 192] on icon at bounding box center [438, 188] width 876 height 377
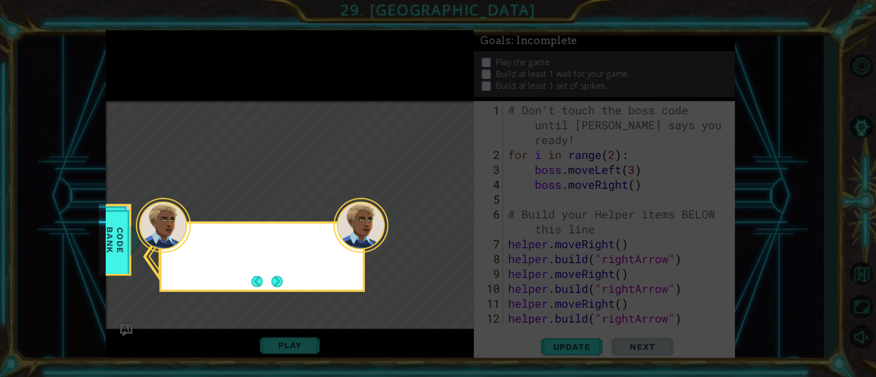
click at [282, 276] on button "Next" at bounding box center [277, 282] width 12 height 12
click at [283, 277] on icon at bounding box center [438, 188] width 876 height 377
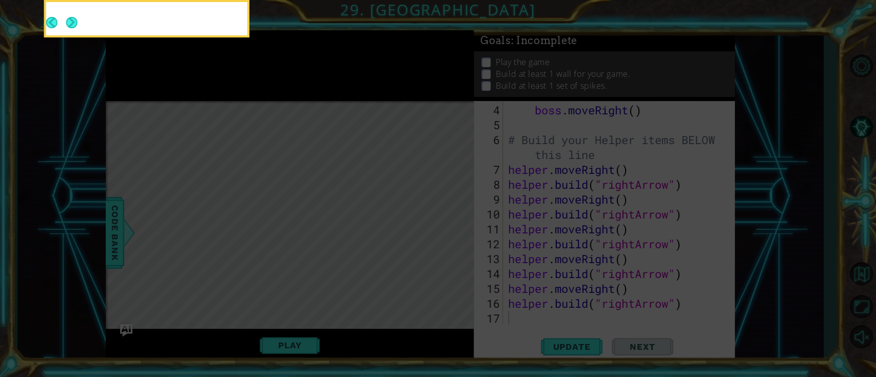
click at [282, 278] on icon at bounding box center [438, 56] width 876 height 641
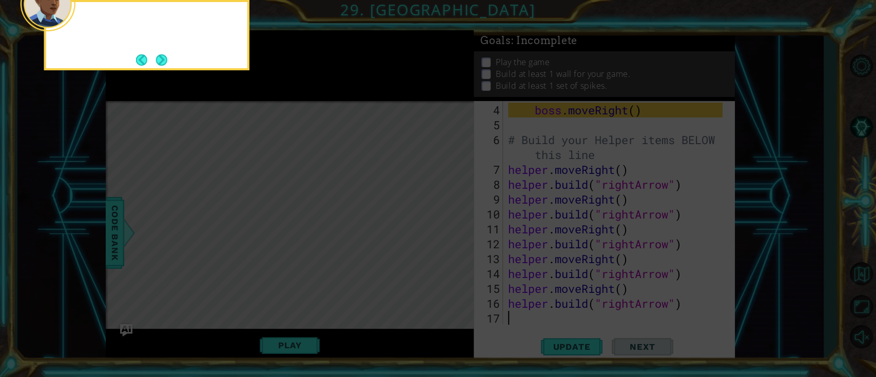
scroll to position [74, 0]
click at [161, 71] on icon at bounding box center [438, 56] width 876 height 641
click at [161, 66] on button "Next" at bounding box center [161, 59] width 11 height 11
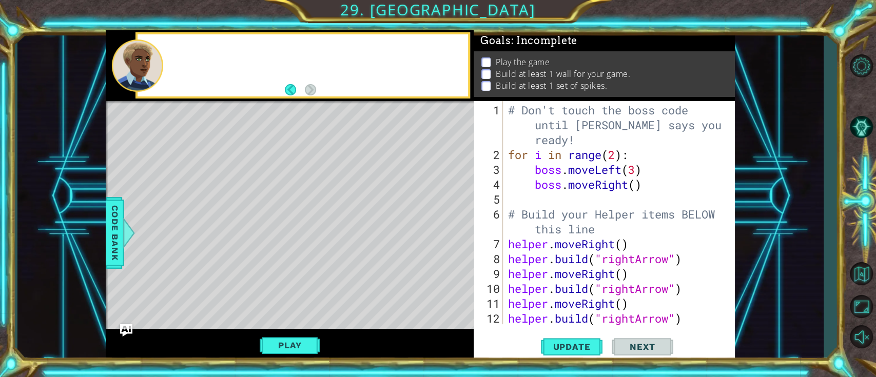
click at [162, 68] on div at bounding box center [137, 66] width 51 height 52
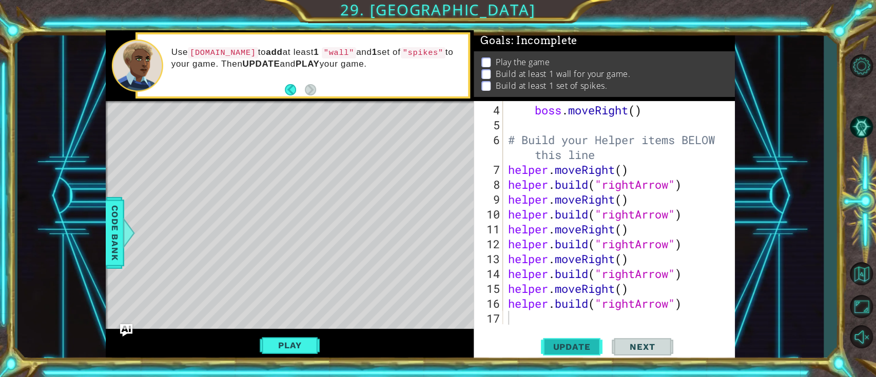
click at [569, 350] on span "Update" at bounding box center [571, 347] width 58 height 10
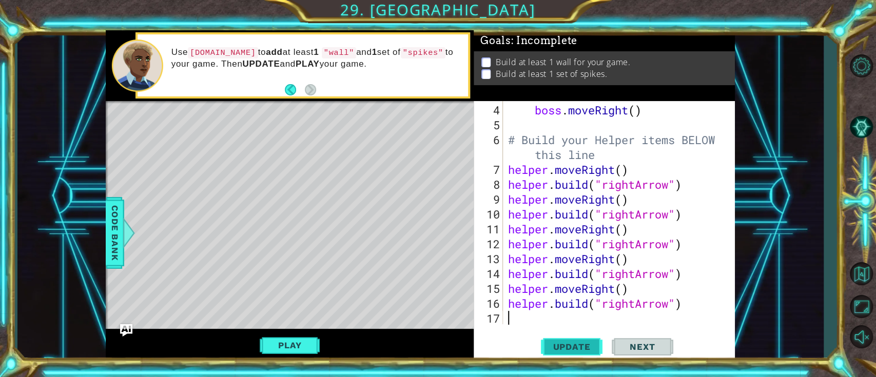
click at [571, 355] on button "Update" at bounding box center [572, 347] width 62 height 26
click at [576, 348] on span "Update" at bounding box center [571, 347] width 58 height 10
click at [577, 347] on span "Update" at bounding box center [571, 347] width 58 height 10
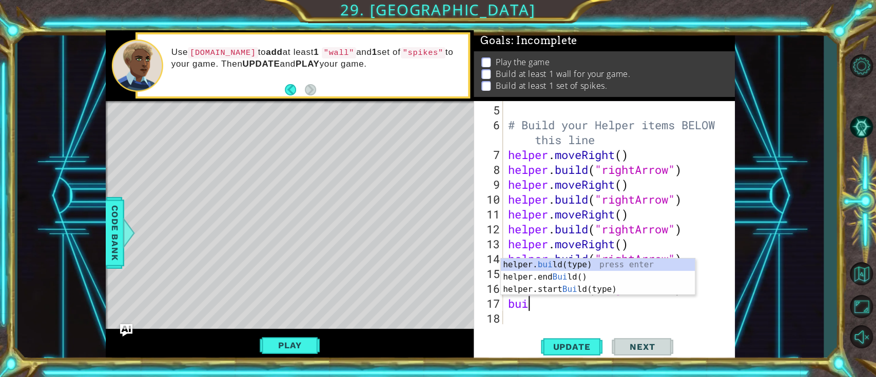
scroll to position [0, 0]
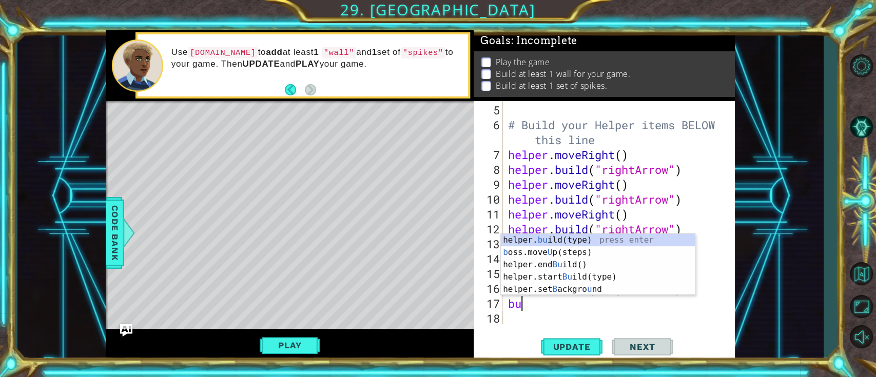
type textarea "b"
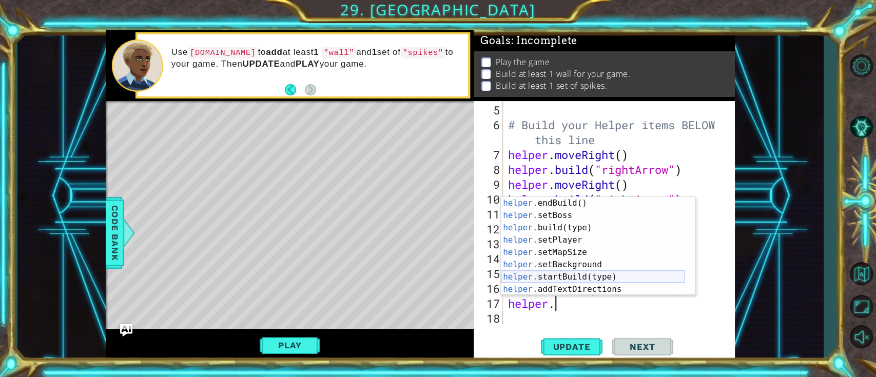
scroll to position [49, 0]
click at [585, 276] on div "helper. endBuild() press enter helper. setBoss press enter helper. build(type) …" at bounding box center [593, 258] width 184 height 123
type textarea "helper.startBuild("wall")"
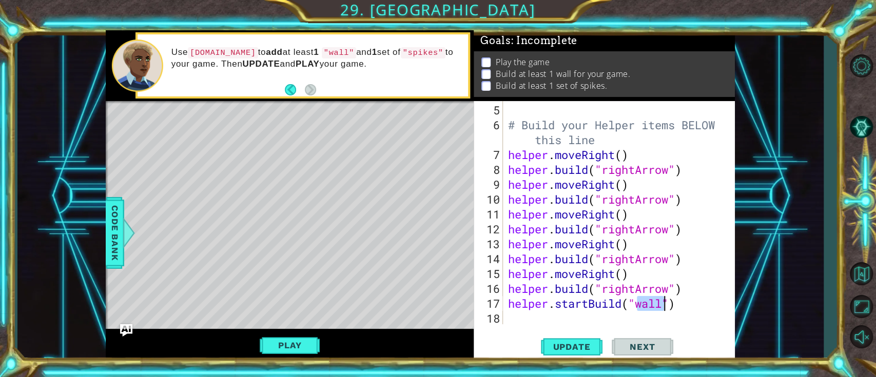
click at [659, 316] on div "# Build your Helper items BELOW this line helper . moveRight ( ) helper . build…" at bounding box center [616, 229] width 221 height 253
click at [560, 355] on button "Update" at bounding box center [572, 347] width 62 height 26
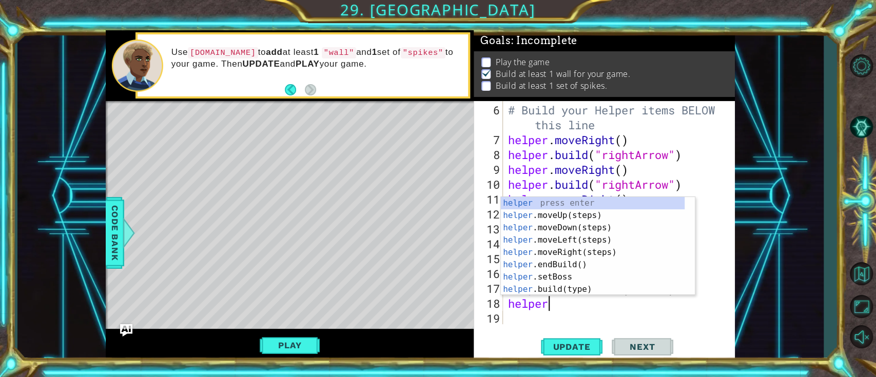
scroll to position [0, 1]
click at [568, 285] on div "helper press enter helper .moveUp(steps) press enter helper .moveDown(steps) pr…" at bounding box center [593, 258] width 184 height 123
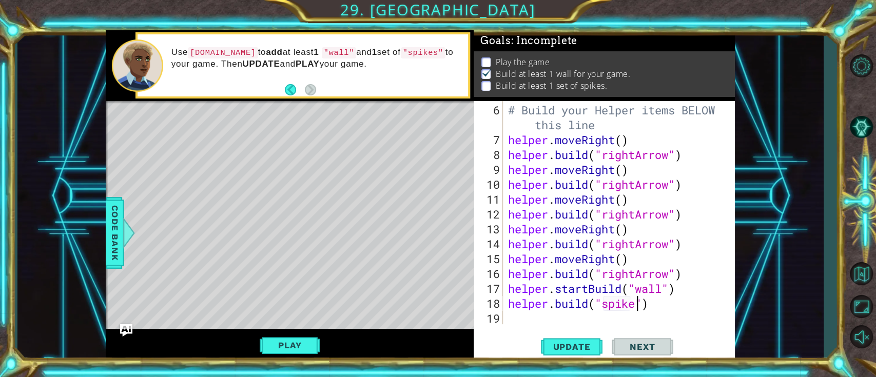
scroll to position [0, 6]
type textarea "[DOMAIN_NAME]("spikes")"
click at [585, 349] on span "Update" at bounding box center [571, 347] width 58 height 10
click at [300, 342] on button "Play" at bounding box center [290, 346] width 60 height 20
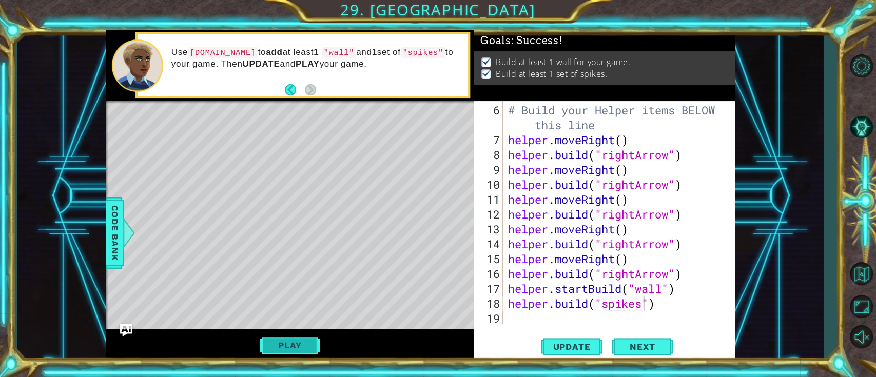
scroll to position [2, 0]
